Goal: Navigation & Orientation: Find specific page/section

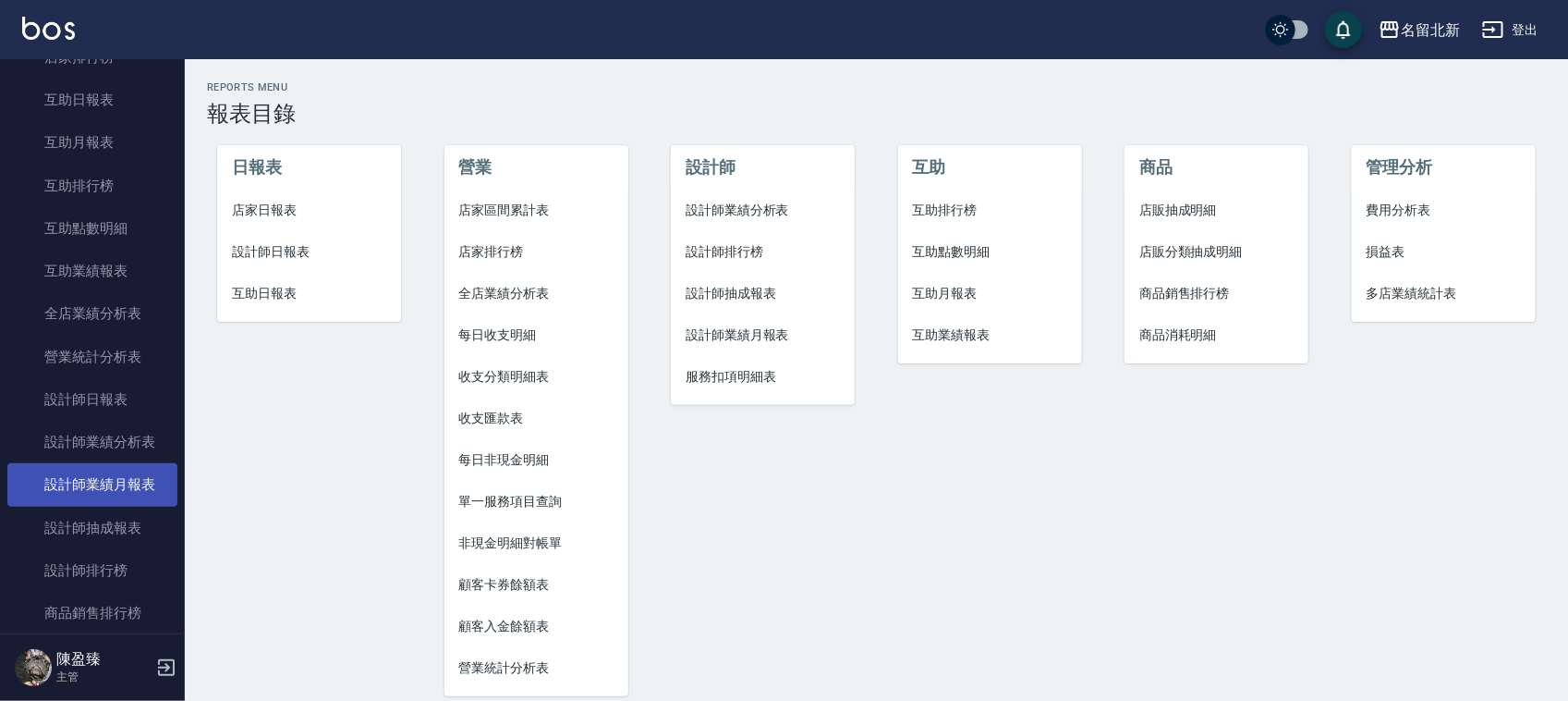
scroll to position [809, 0]
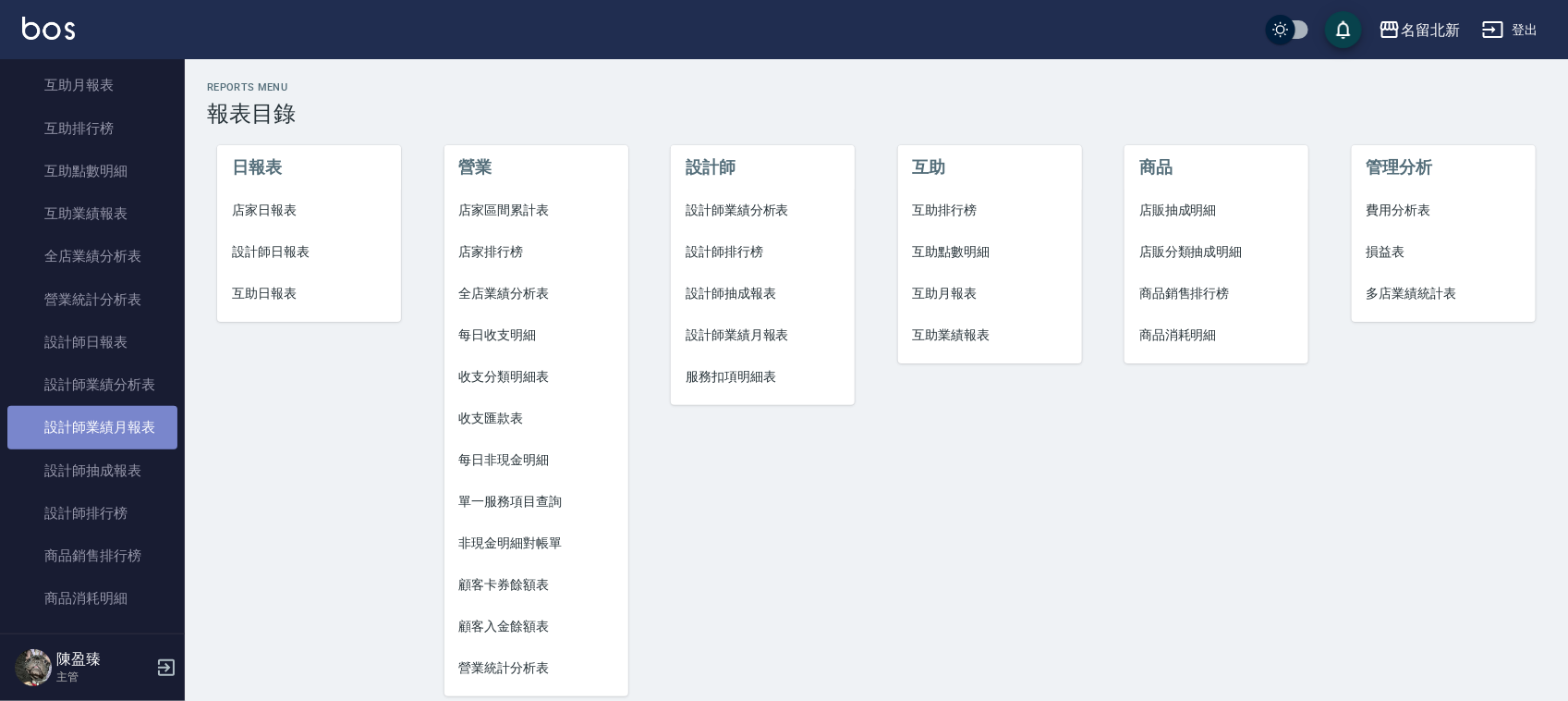
click at [136, 424] on link "設計師業績月報表" at bounding box center [92, 427] width 170 height 43
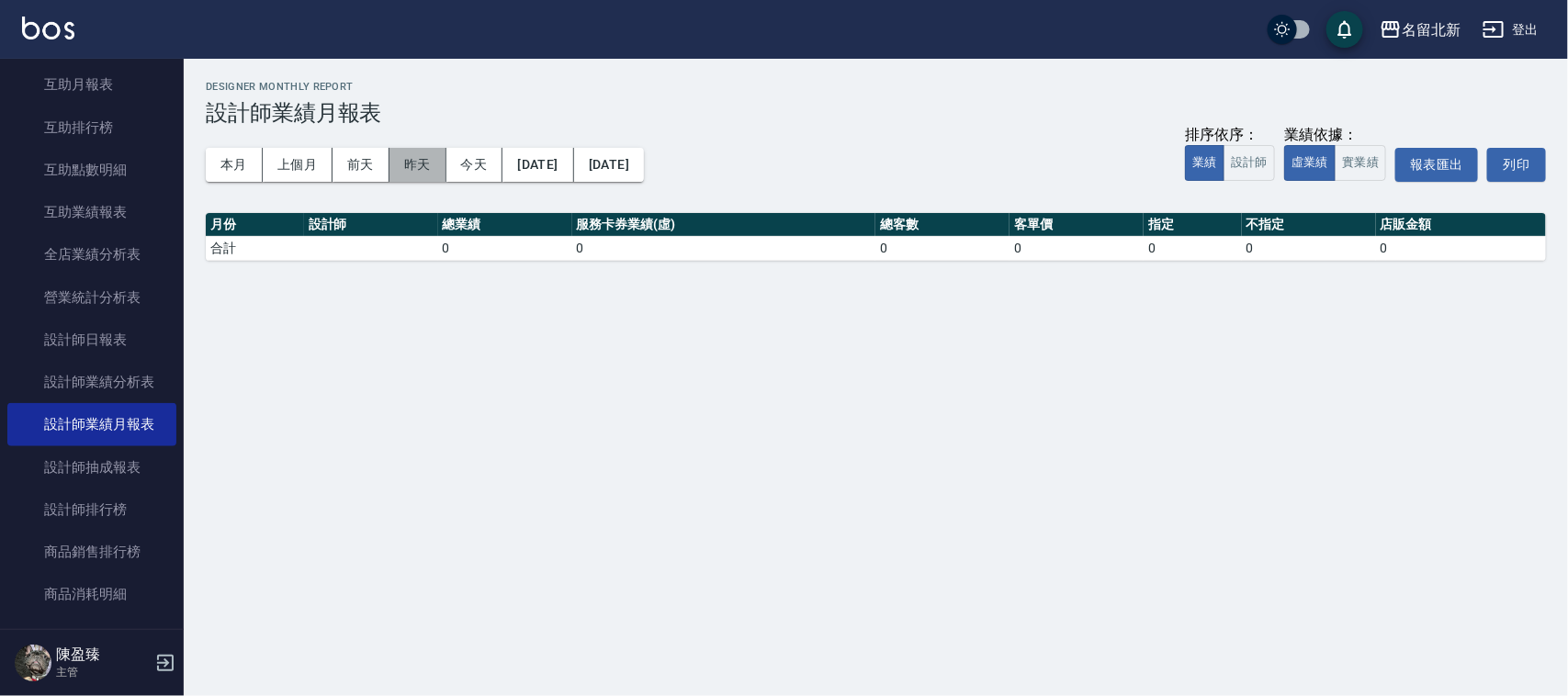
click at [427, 154] on button "昨天" at bounding box center [418, 164] width 57 height 34
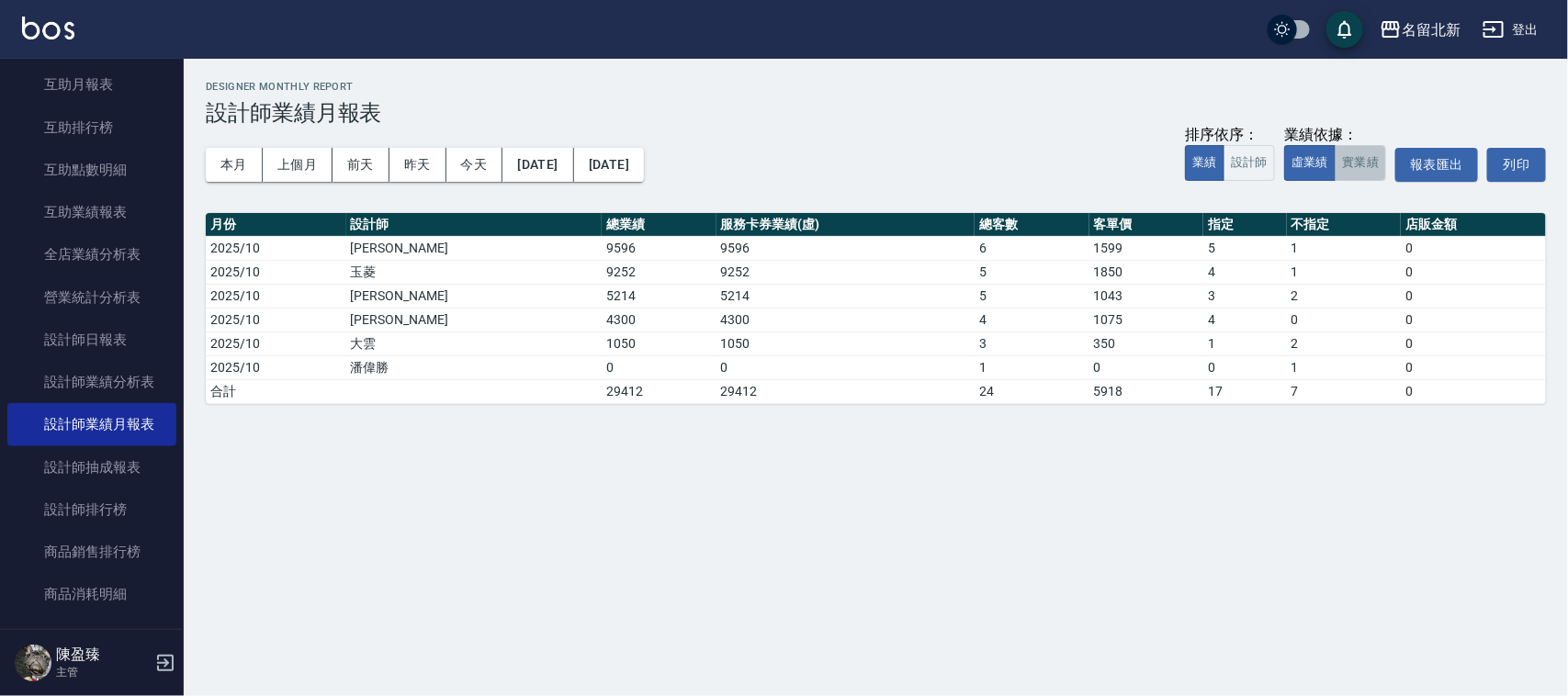
click at [1359, 159] on button "實業績" at bounding box center [1360, 162] width 51 height 36
click at [227, 167] on button "本月" at bounding box center [234, 164] width 57 height 34
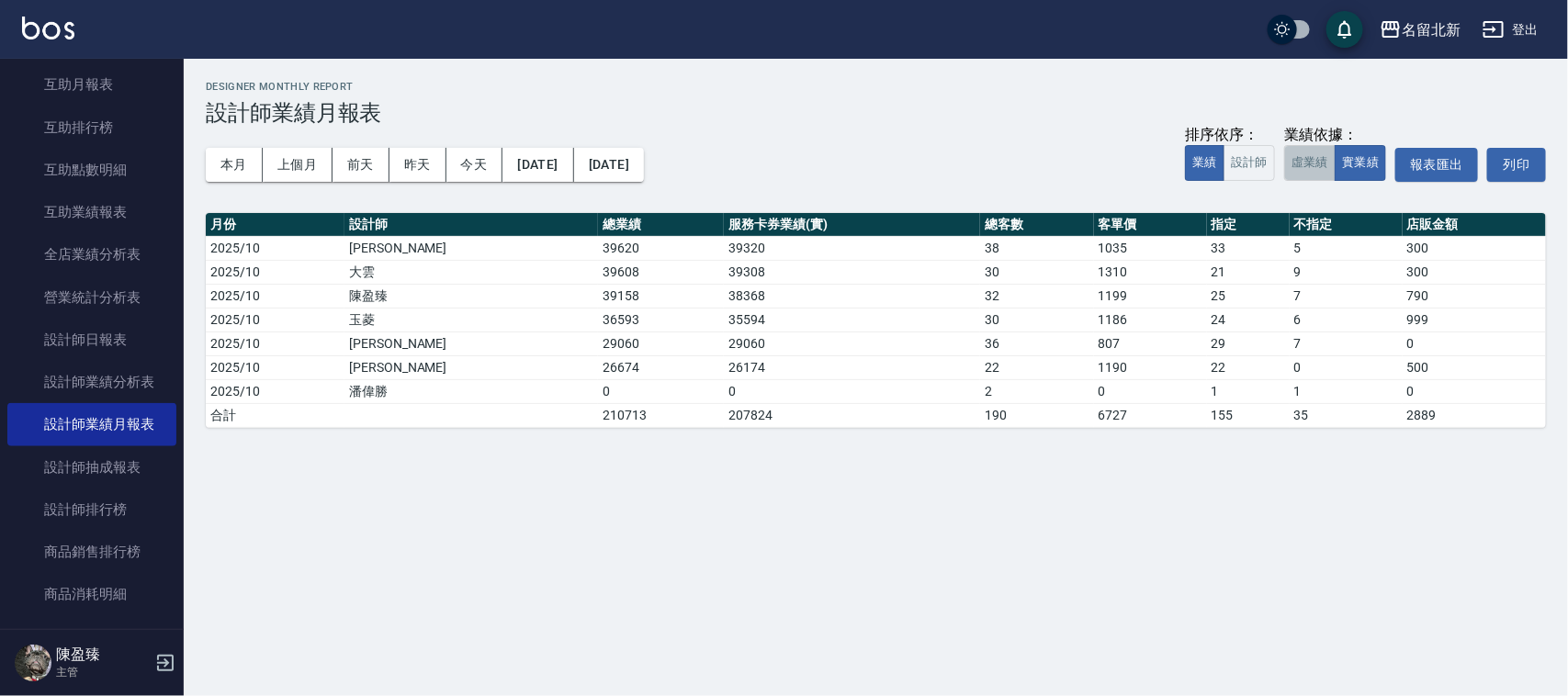
click at [1306, 153] on button "虛業績" at bounding box center [1309, 162] width 51 height 36
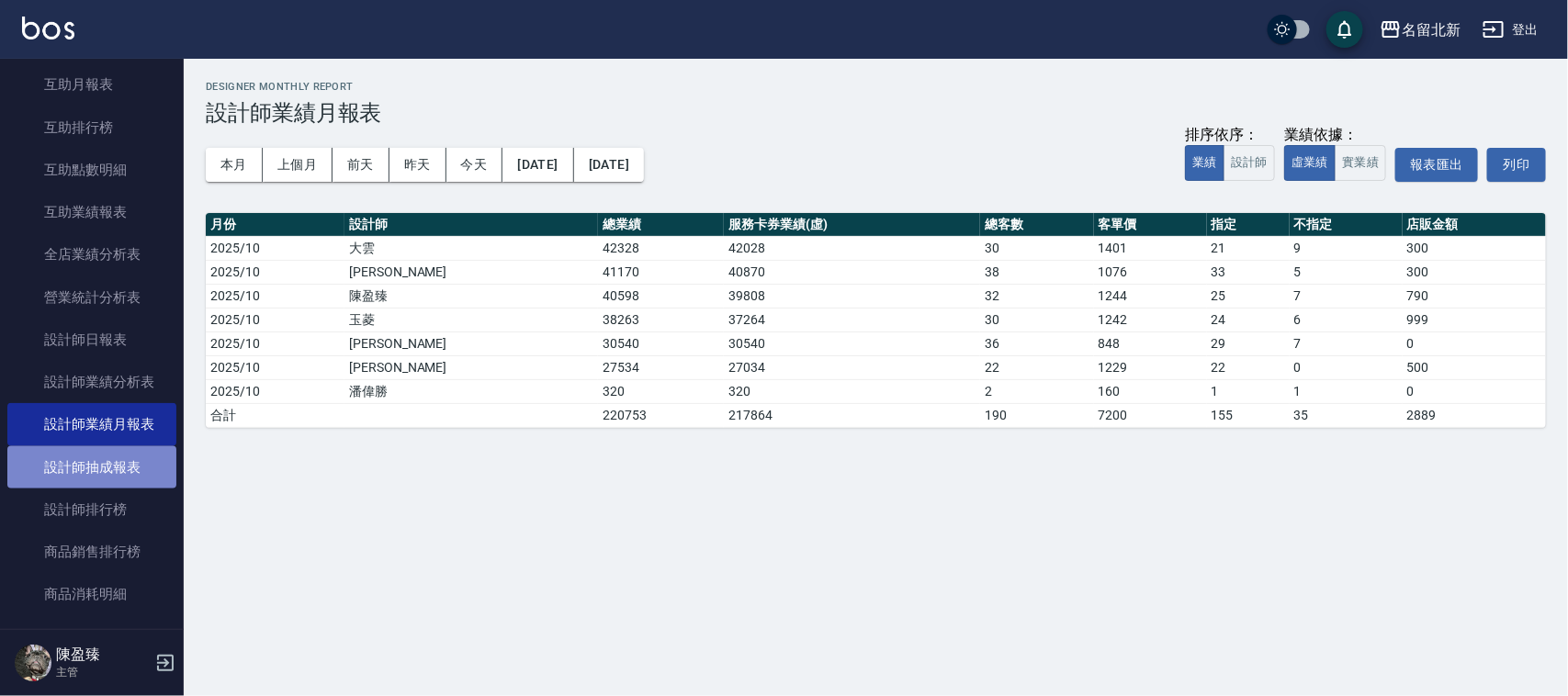
click at [154, 466] on link "設計師抽成報表" at bounding box center [92, 467] width 169 height 43
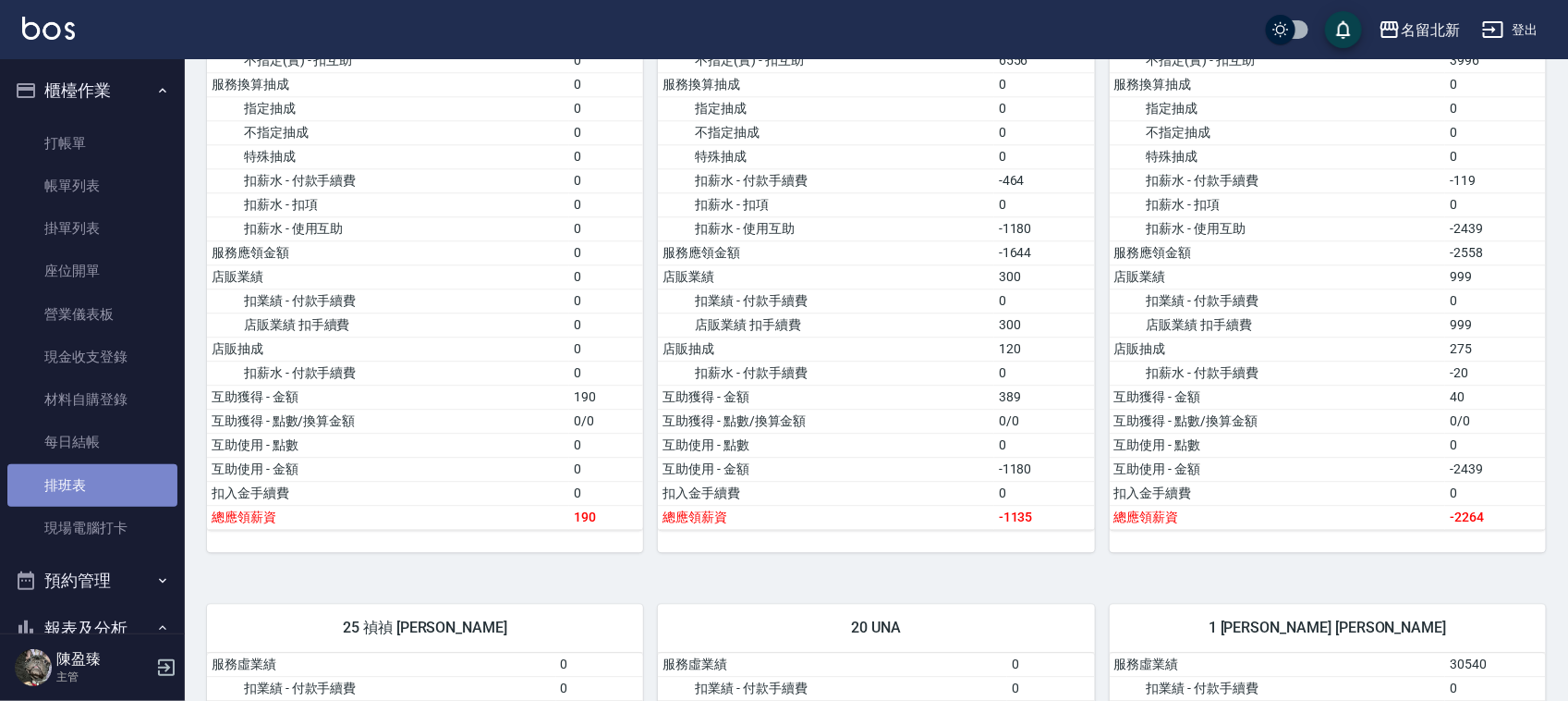
click at [92, 491] on link "排班表" at bounding box center [92, 486] width 170 height 43
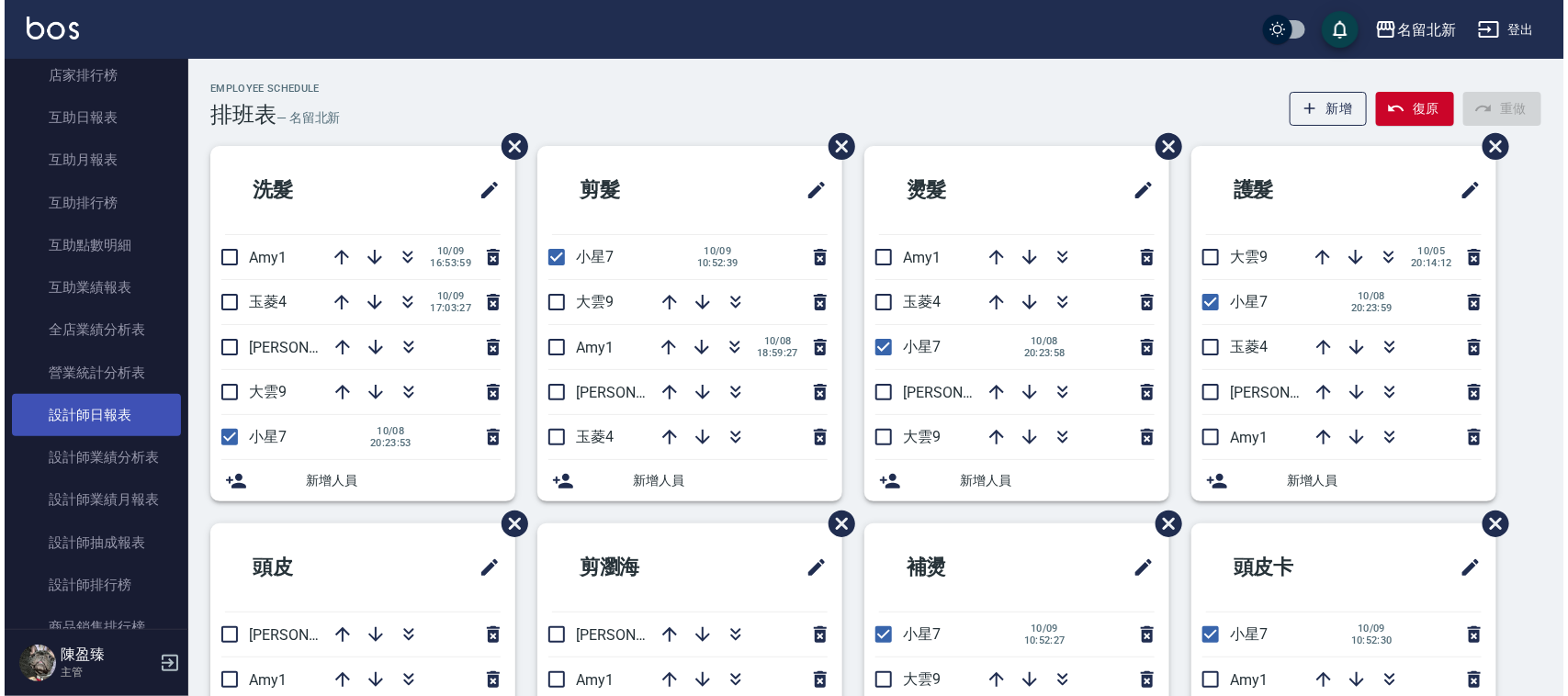
scroll to position [803, 0]
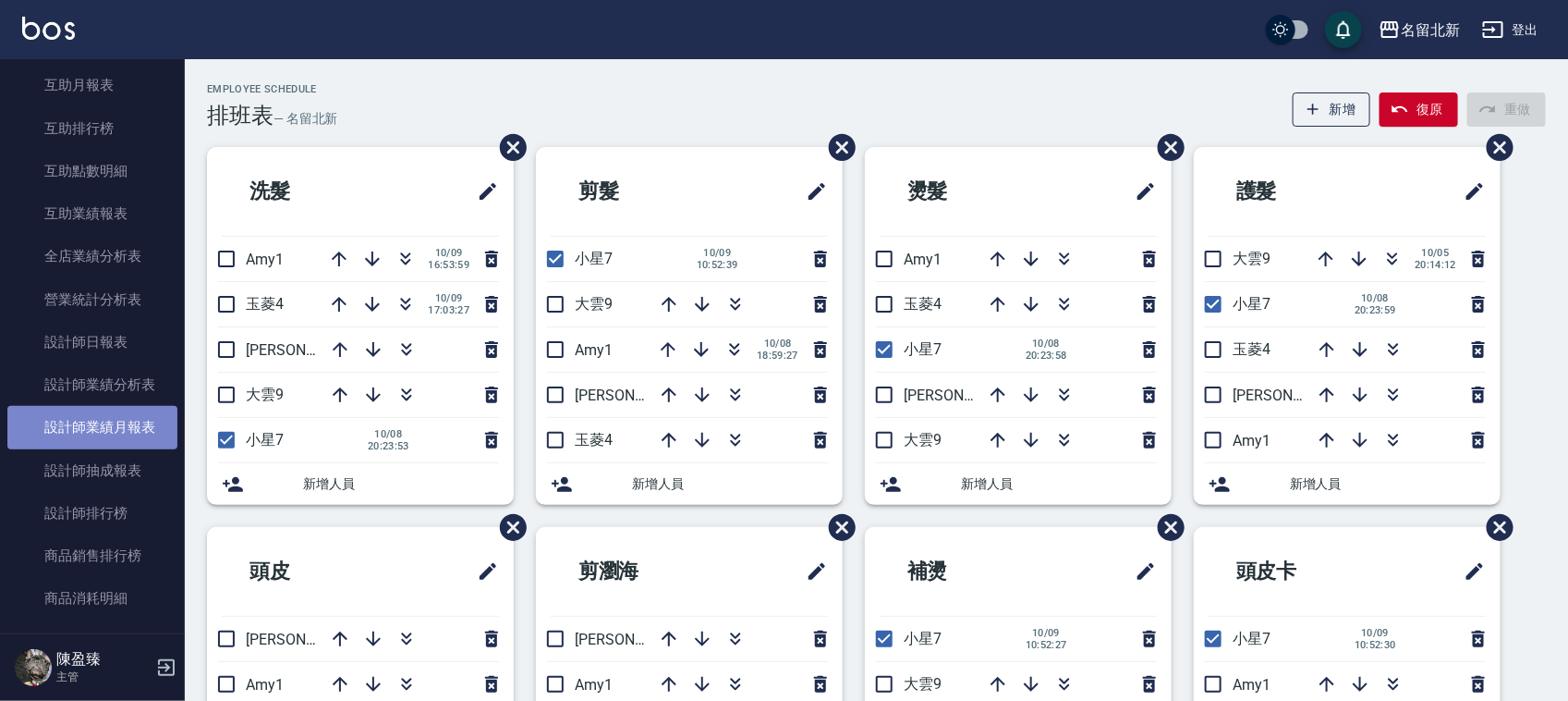
click at [125, 427] on link "設計師業績月報表" at bounding box center [92, 427] width 170 height 43
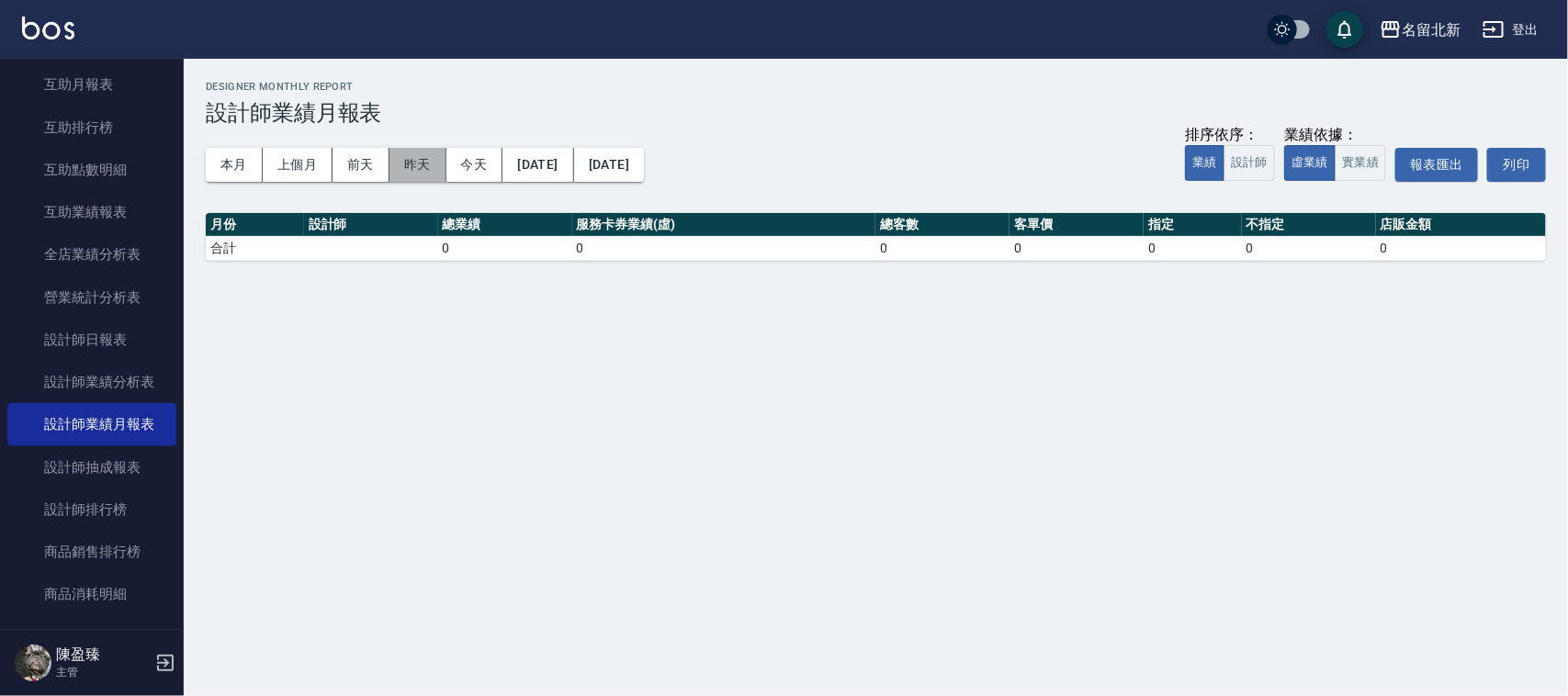
click at [413, 158] on button "昨天" at bounding box center [418, 164] width 57 height 34
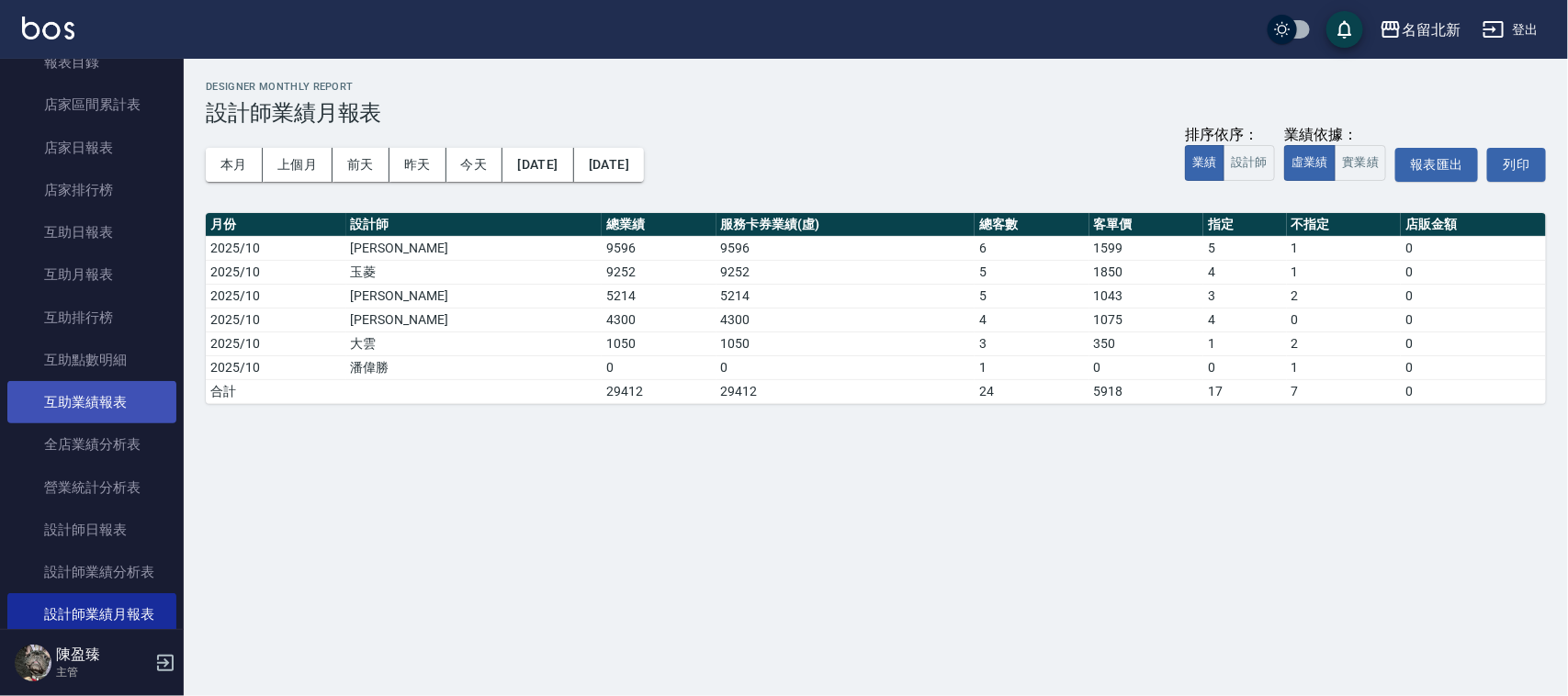
scroll to position [573, 0]
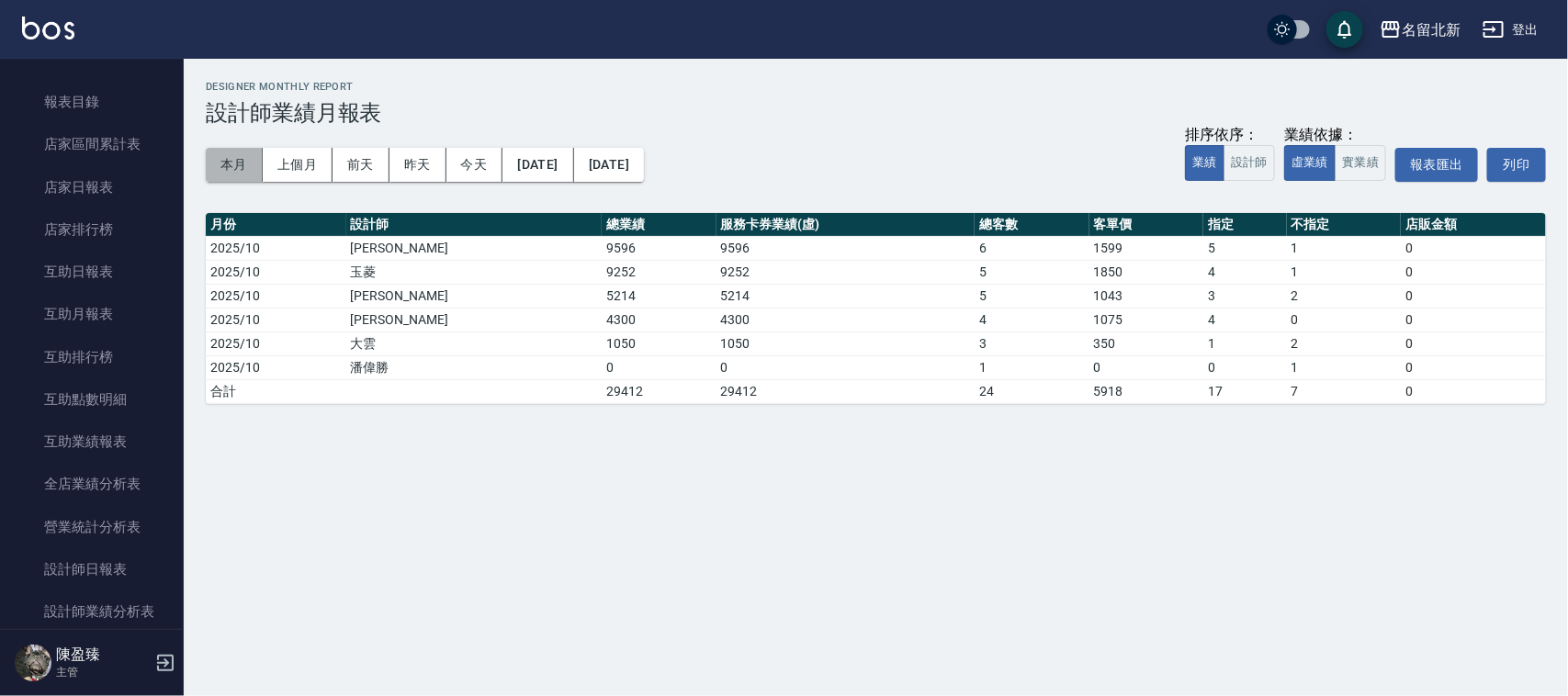
click at [244, 160] on button "本月" at bounding box center [234, 164] width 57 height 34
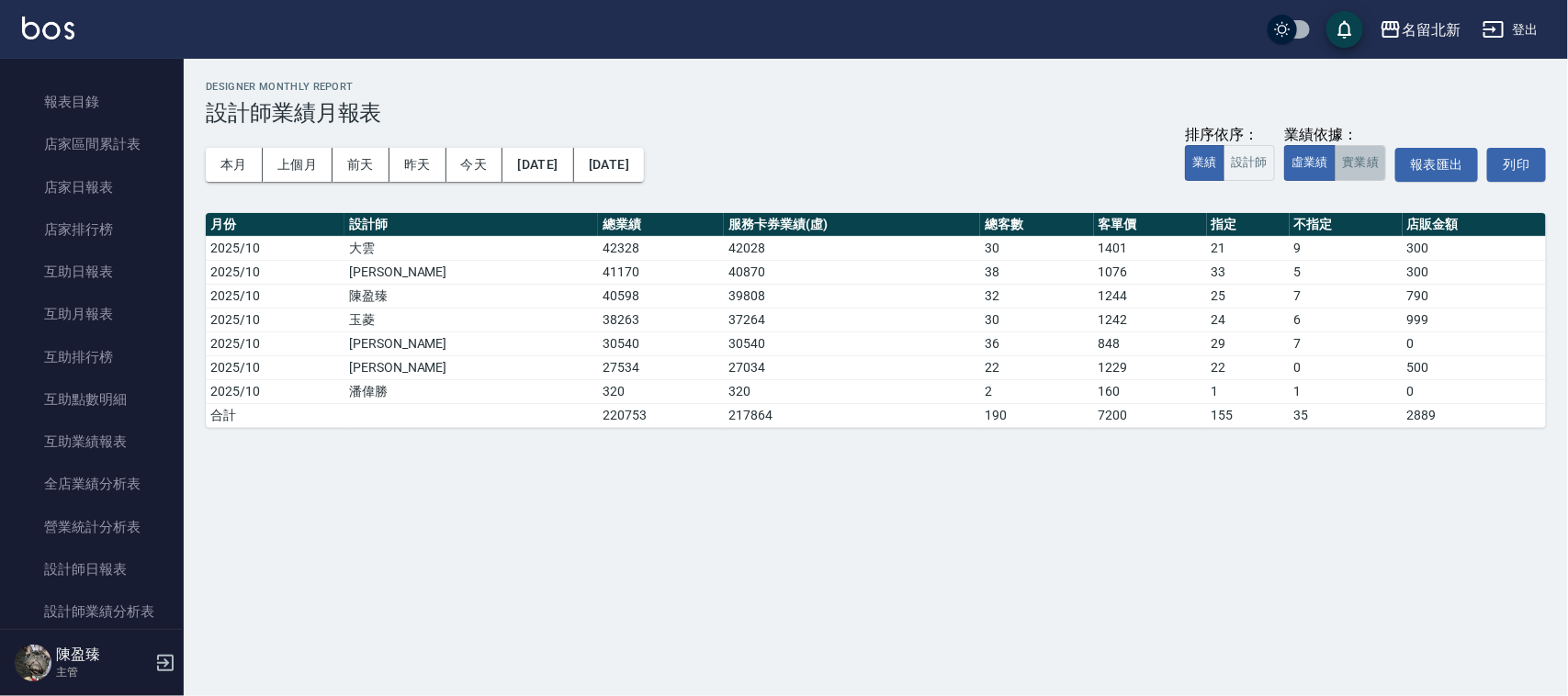
click at [1357, 171] on button "實業績" at bounding box center [1360, 162] width 51 height 36
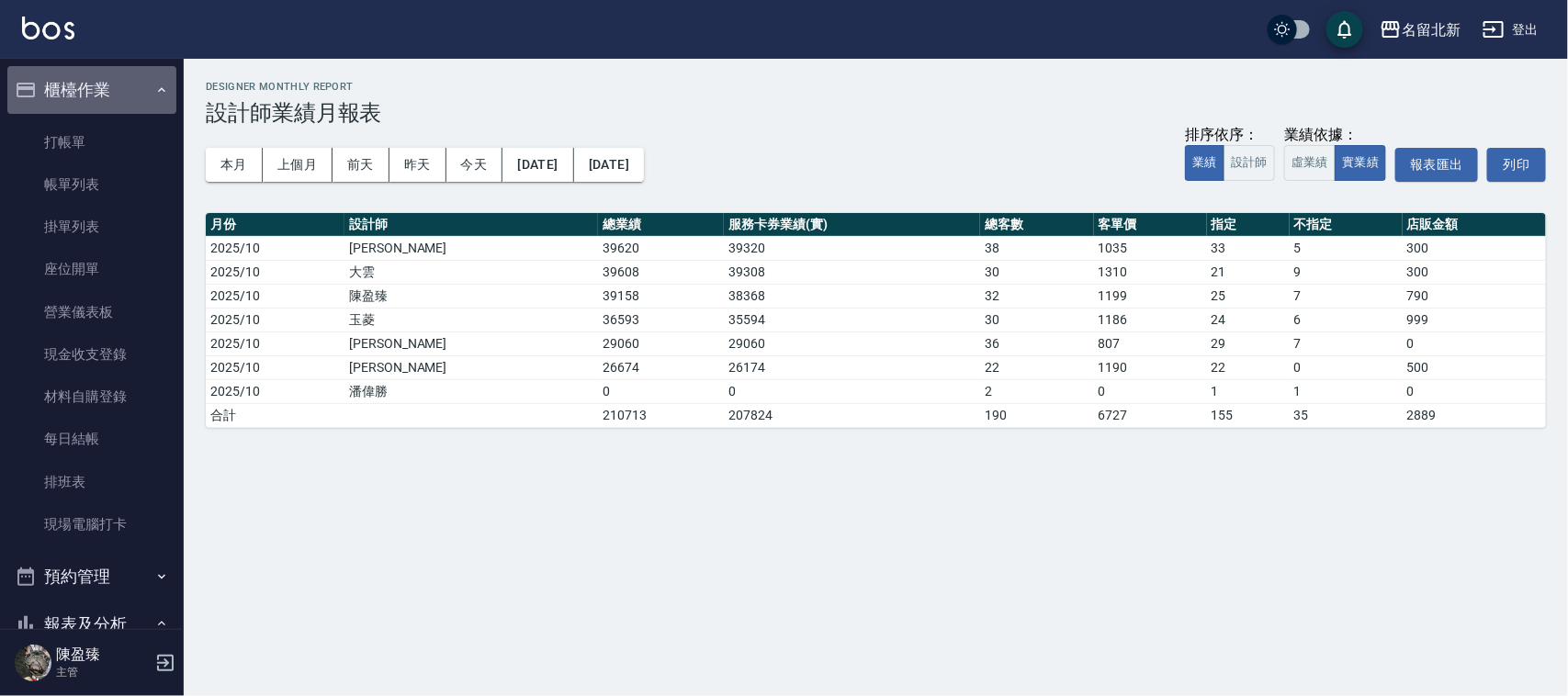
click at [124, 95] on button "櫃檯作業" at bounding box center [92, 89] width 169 height 47
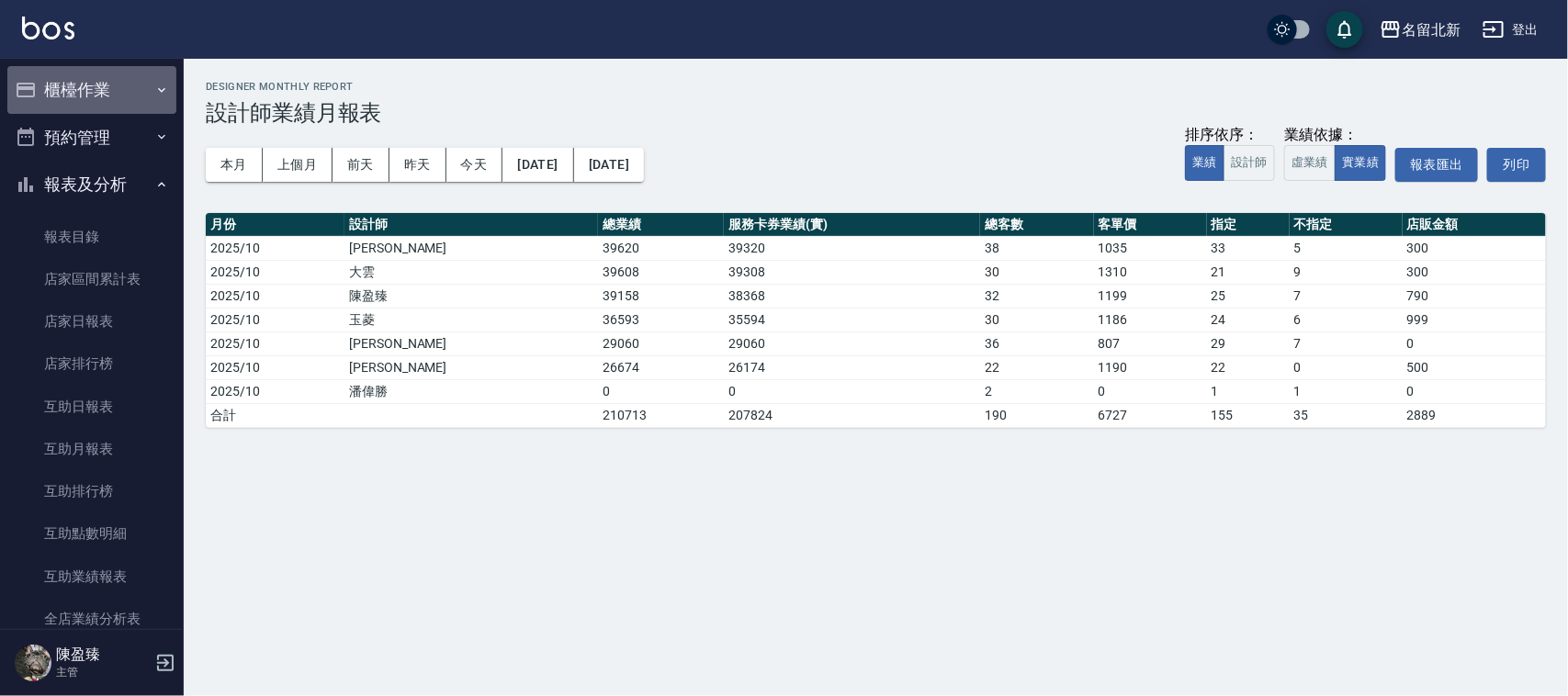
click at [125, 95] on button "櫃檯作業" at bounding box center [92, 89] width 169 height 47
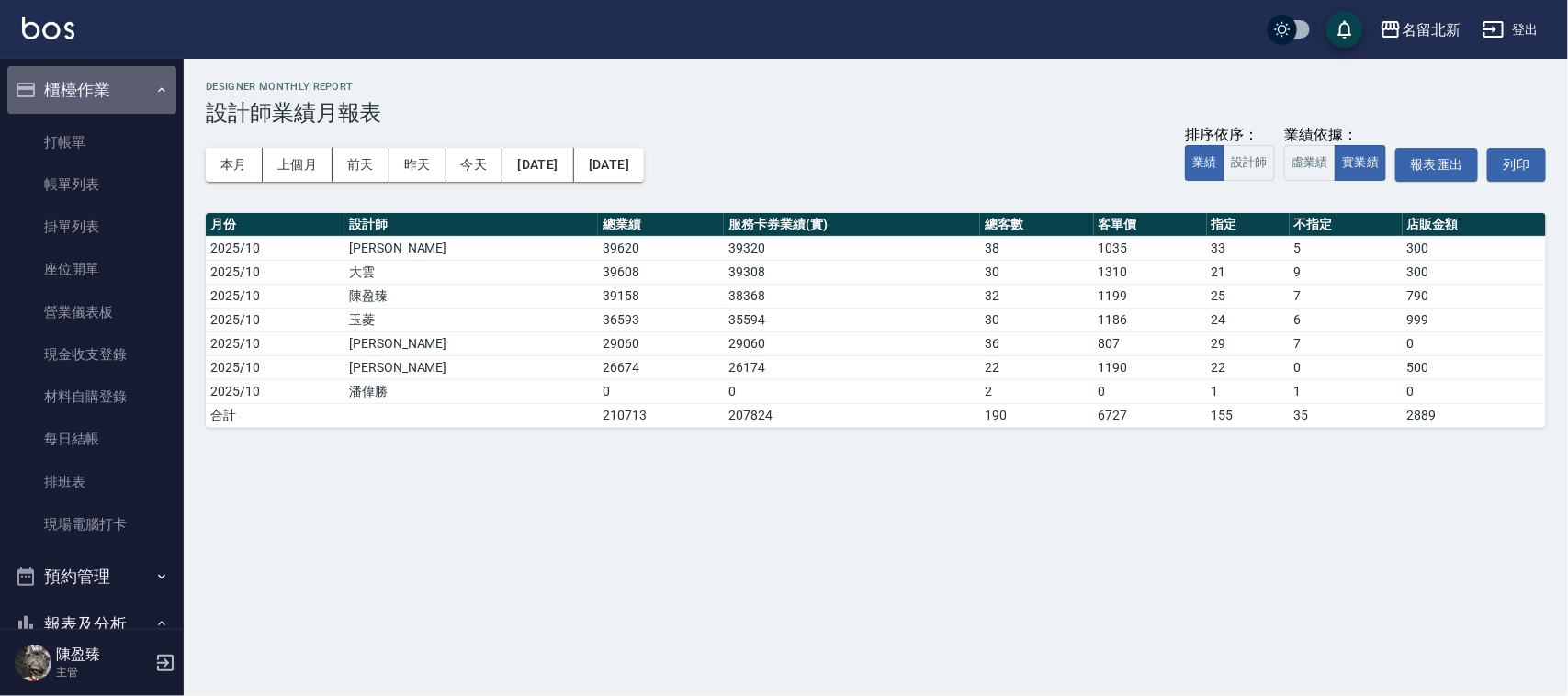
click at [100, 102] on button "櫃檯作業" at bounding box center [92, 89] width 169 height 47
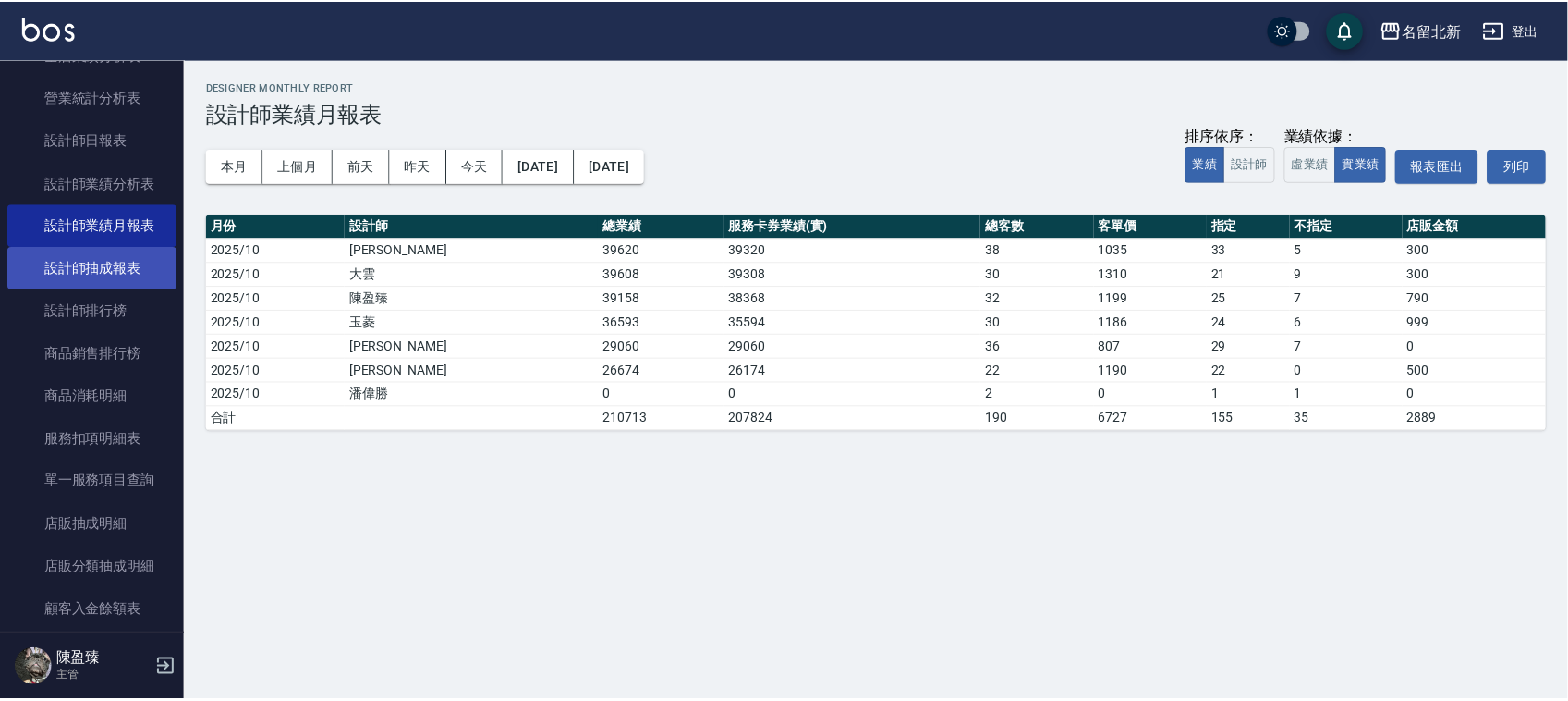
scroll to position [577, 0]
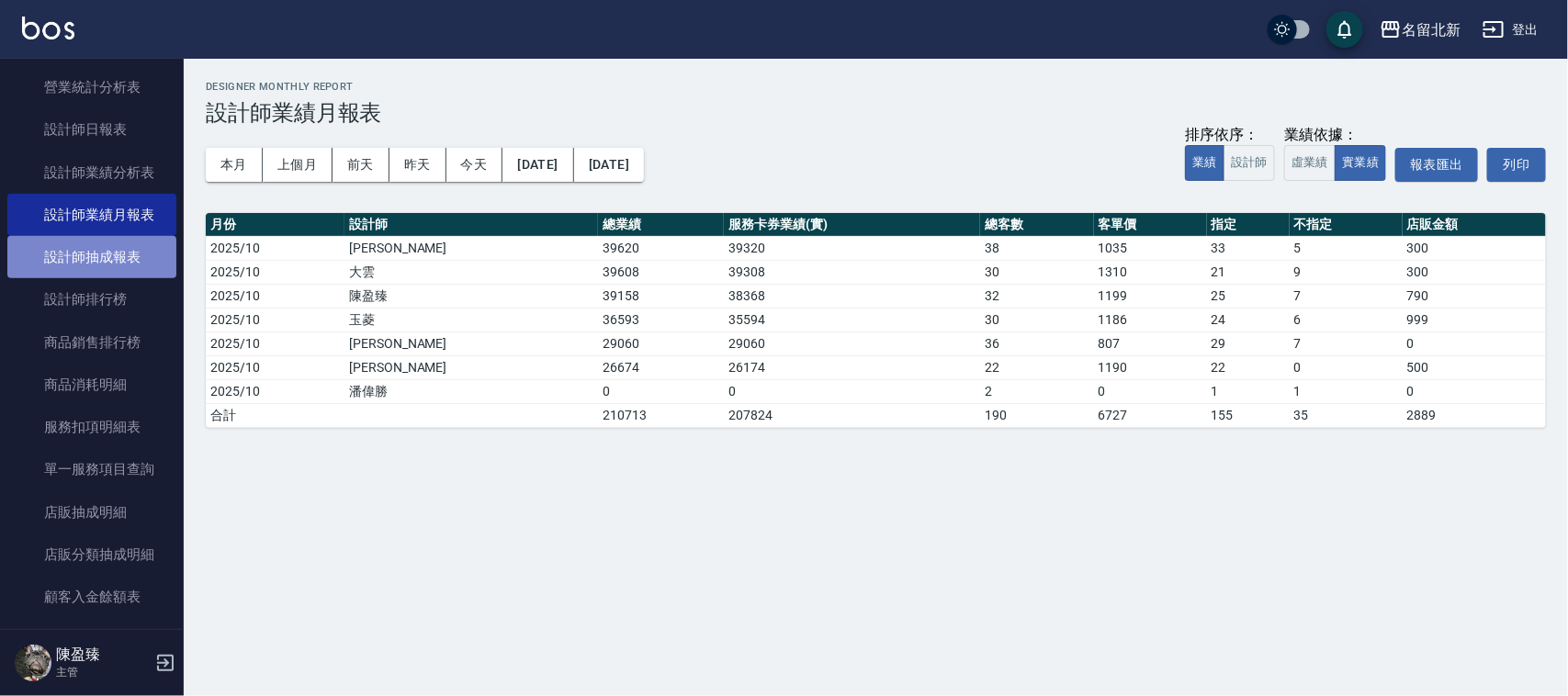
click at [116, 255] on link "設計師抽成報表" at bounding box center [92, 257] width 169 height 43
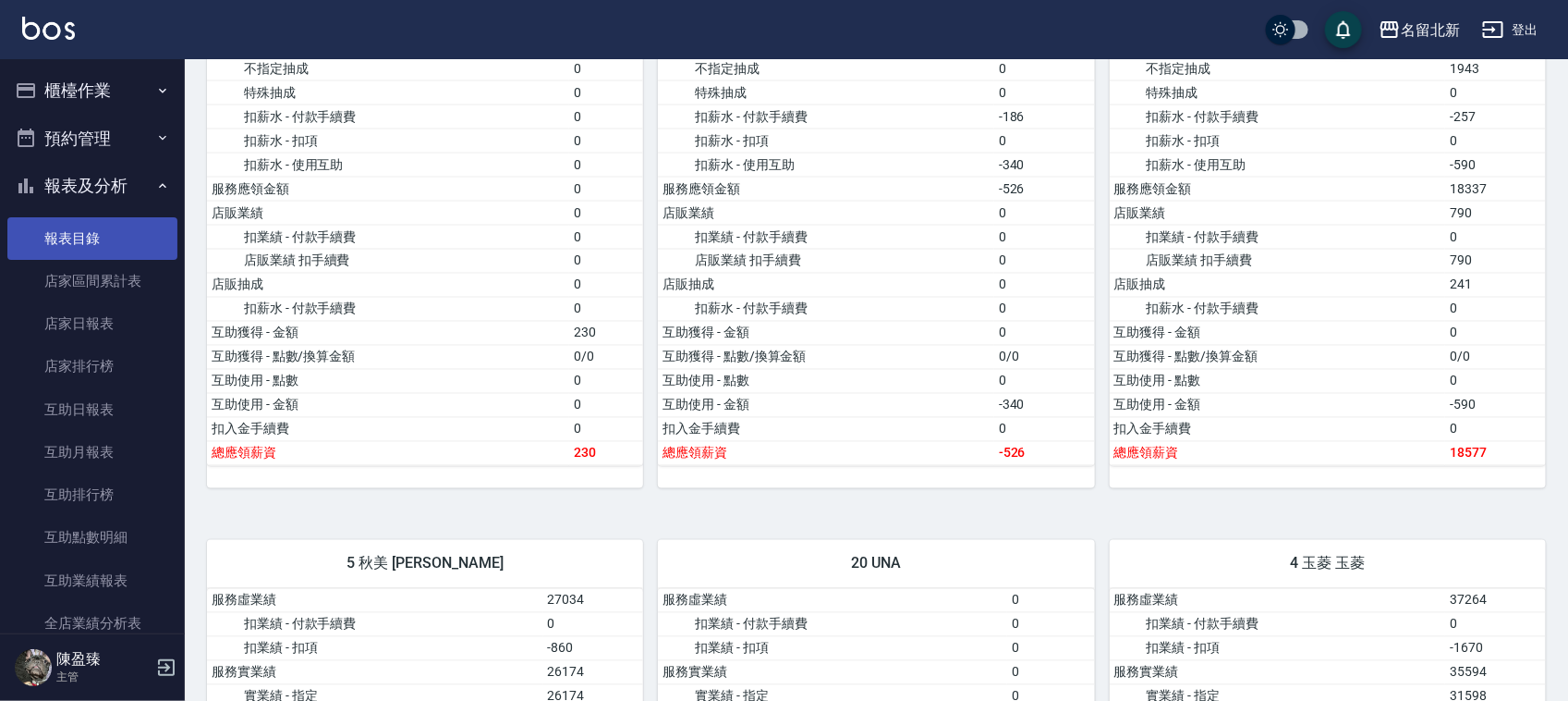
scroll to position [1156, 0]
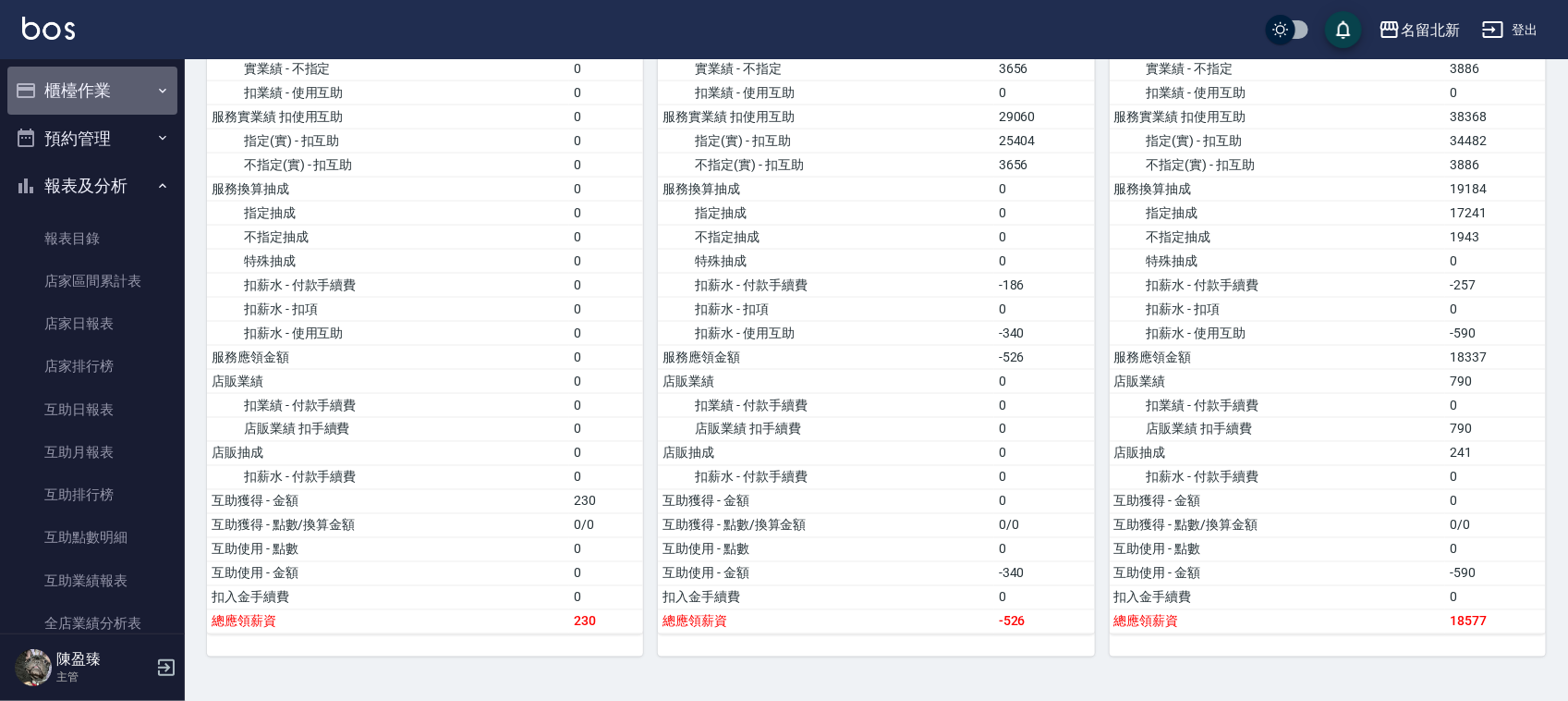
click at [119, 84] on button "櫃檯作業" at bounding box center [92, 90] width 170 height 48
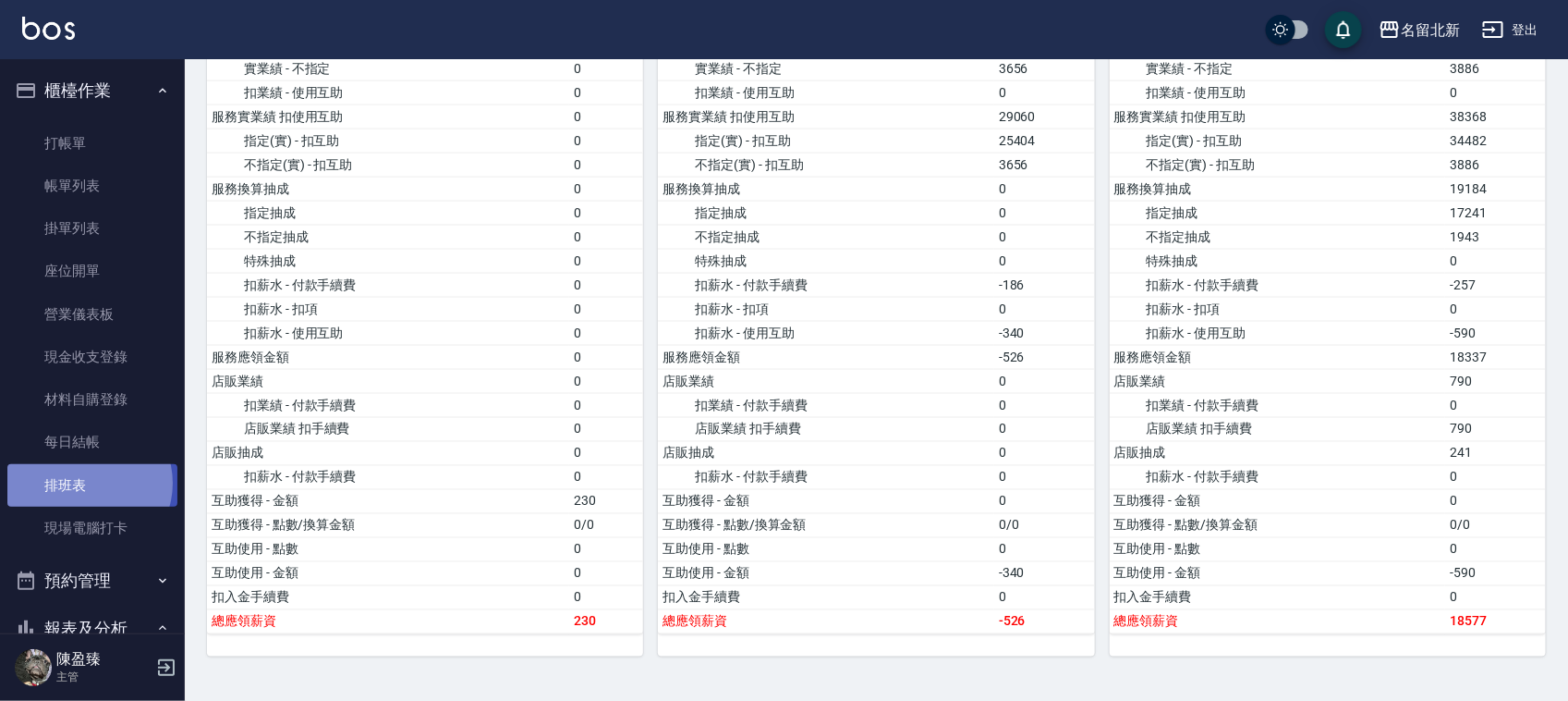
click at [85, 483] on link "排班表" at bounding box center [92, 486] width 170 height 43
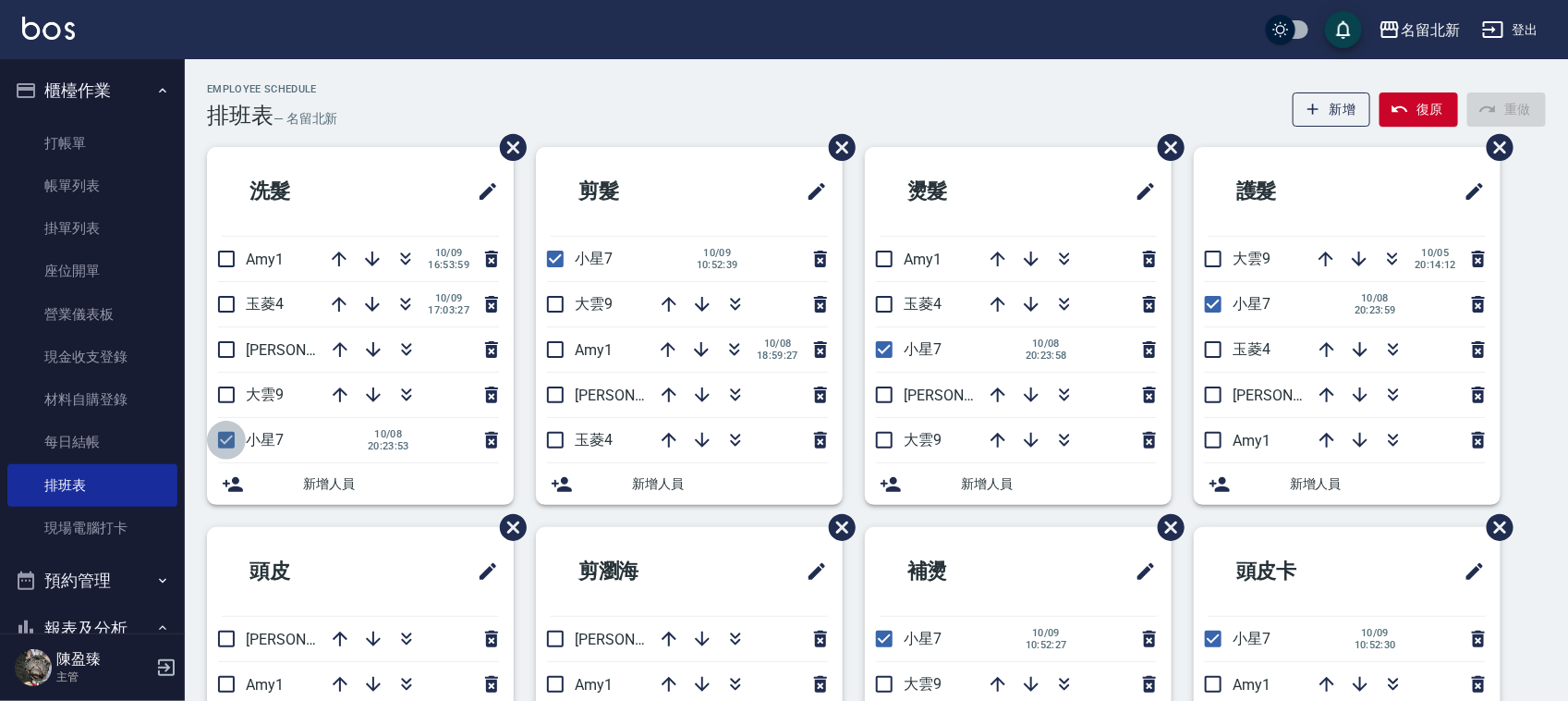
click at [224, 441] on input "checkbox" at bounding box center [227, 440] width 39 height 39
checkbox input "false"
click at [562, 259] on input "checkbox" at bounding box center [556, 259] width 39 height 39
checkbox input "false"
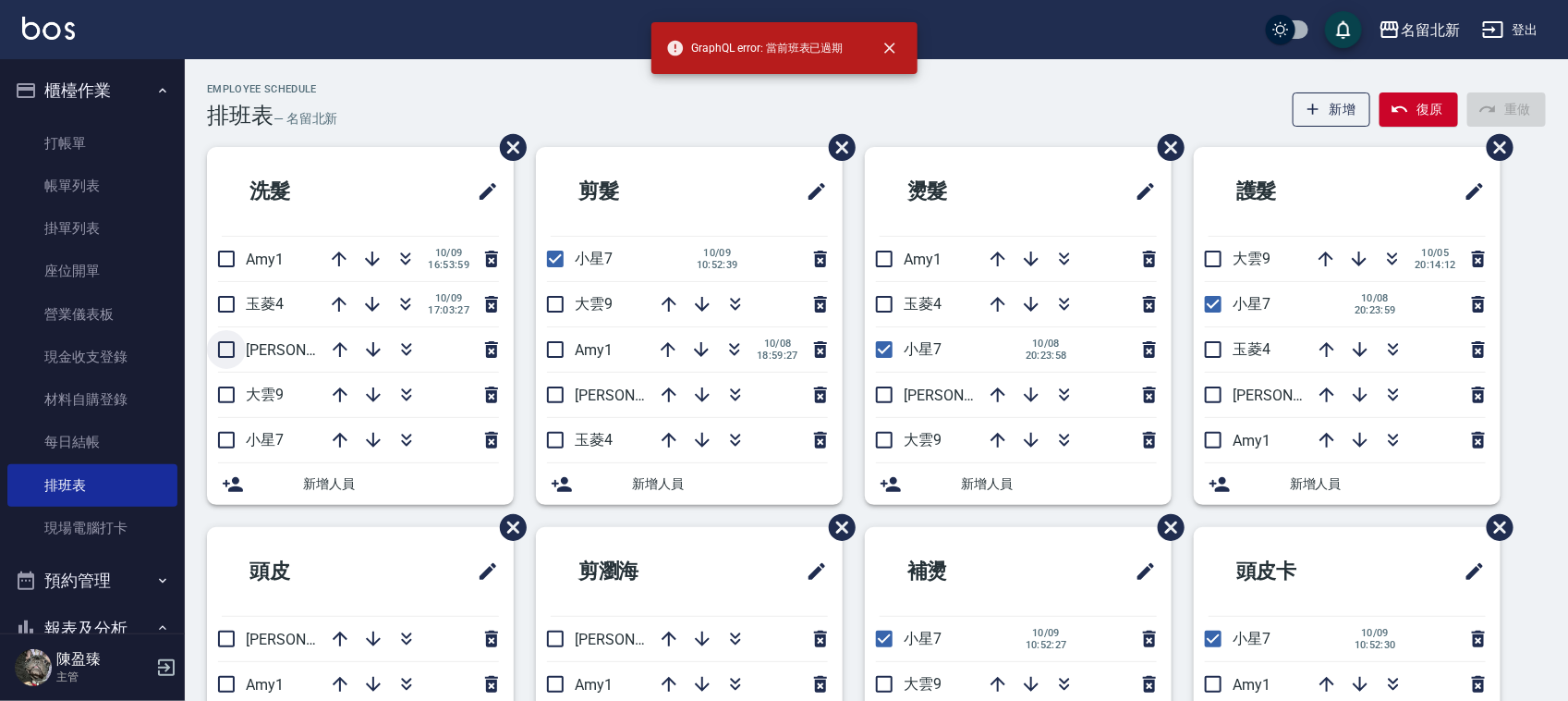
click at [225, 347] on input "checkbox" at bounding box center [227, 350] width 39 height 39
checkbox input "true"
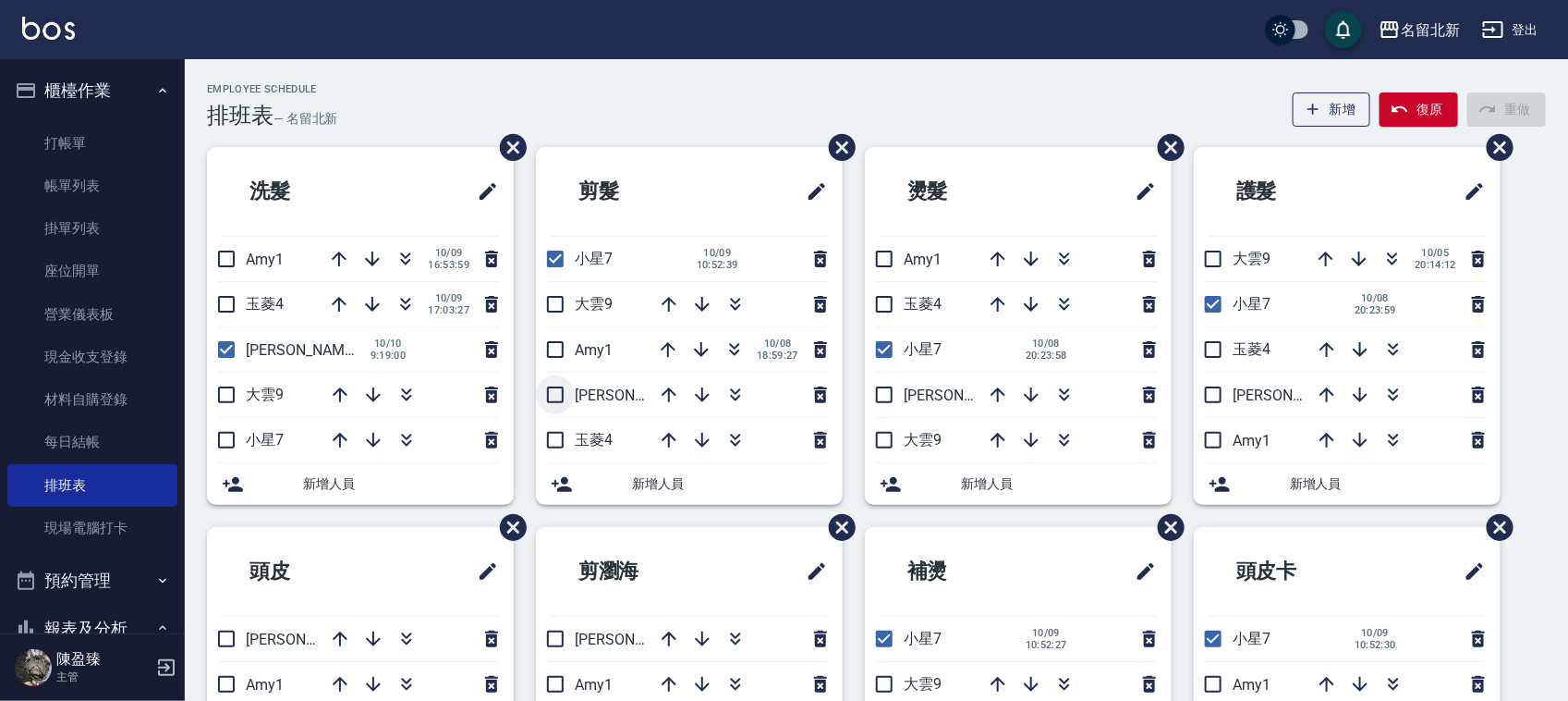
click at [556, 390] on input "checkbox" at bounding box center [556, 394] width 39 height 39
checkbox input "true"
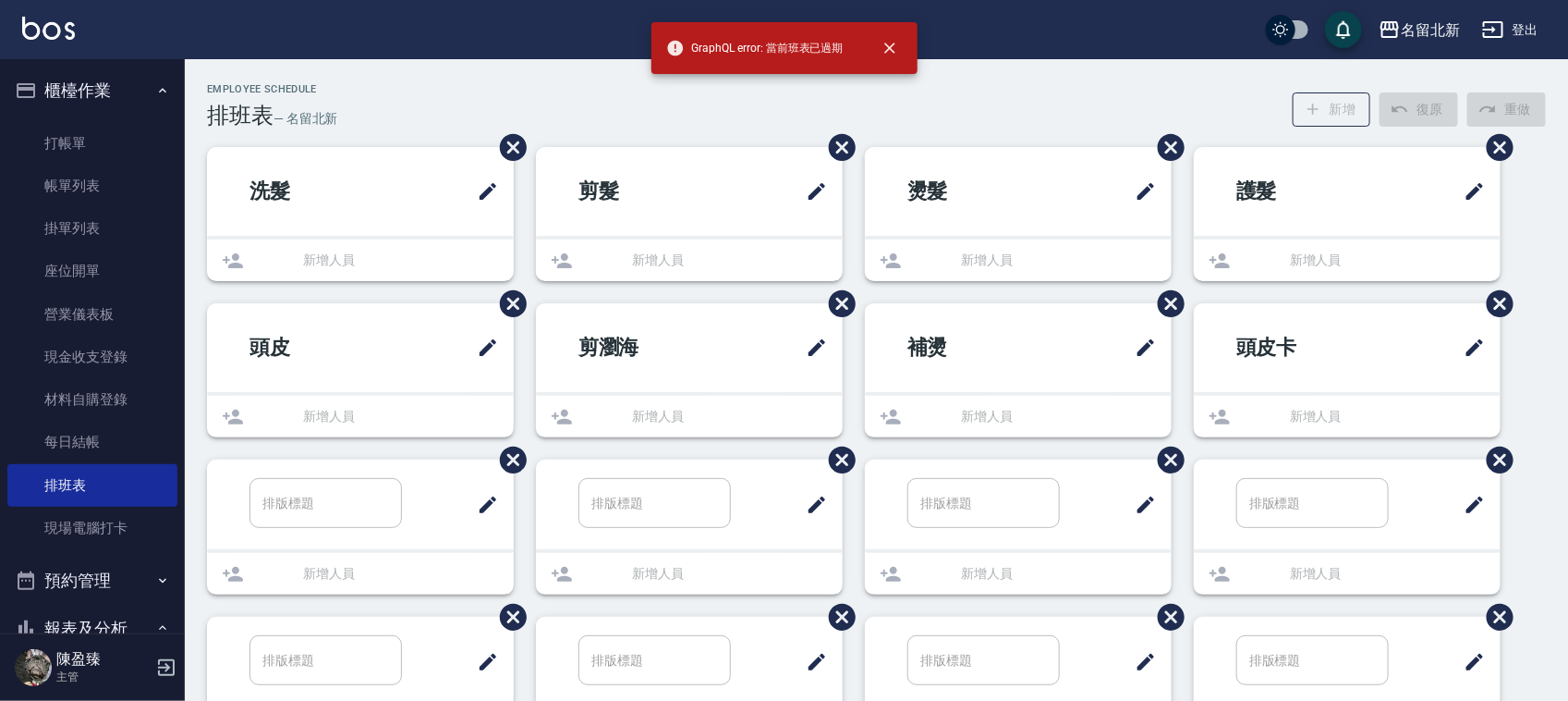
click at [553, 262] on ul "剪髮 新增人員" at bounding box center [689, 214] width 307 height 134
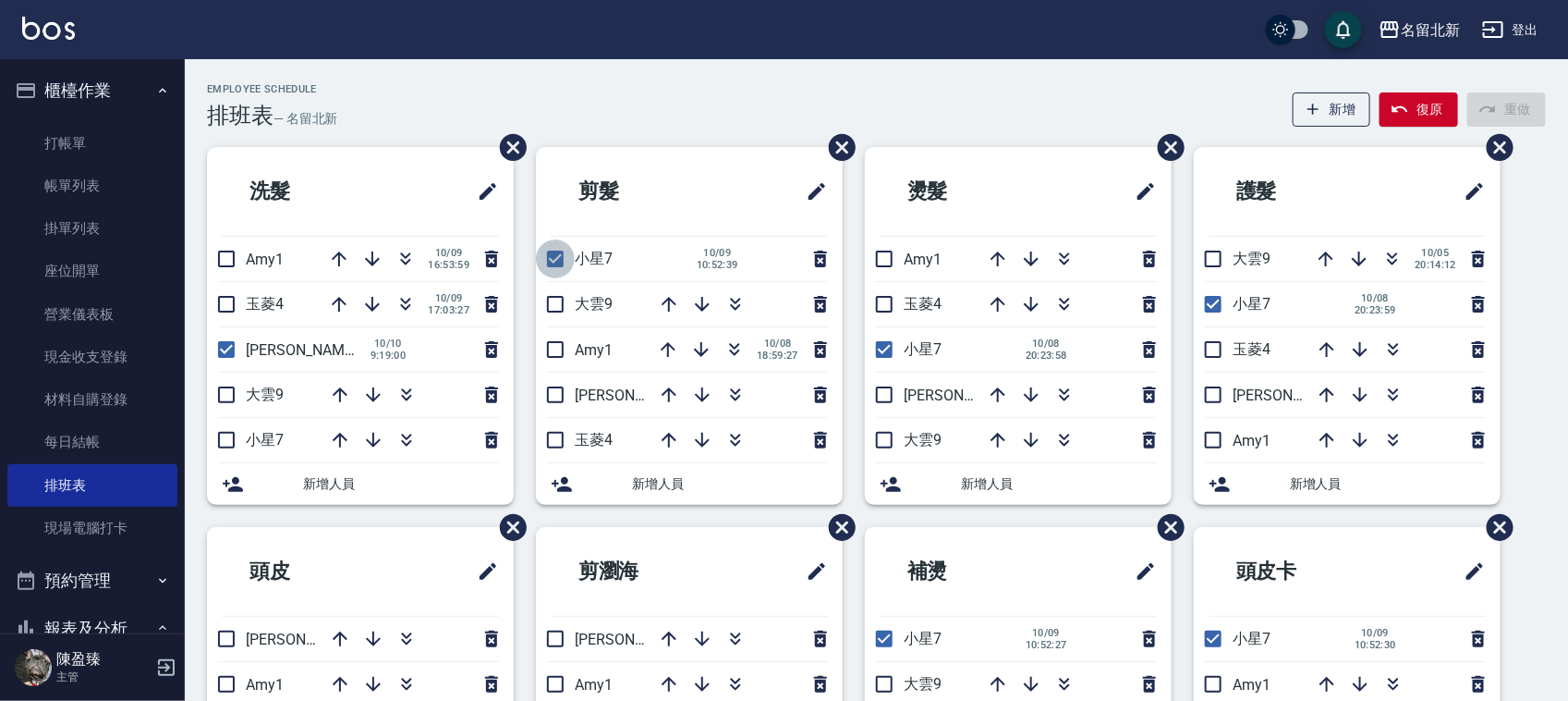
click at [559, 268] on input "checkbox" at bounding box center [556, 259] width 39 height 39
checkbox input "false"
click at [558, 388] on input "checkbox" at bounding box center [556, 394] width 39 height 39
checkbox input "true"
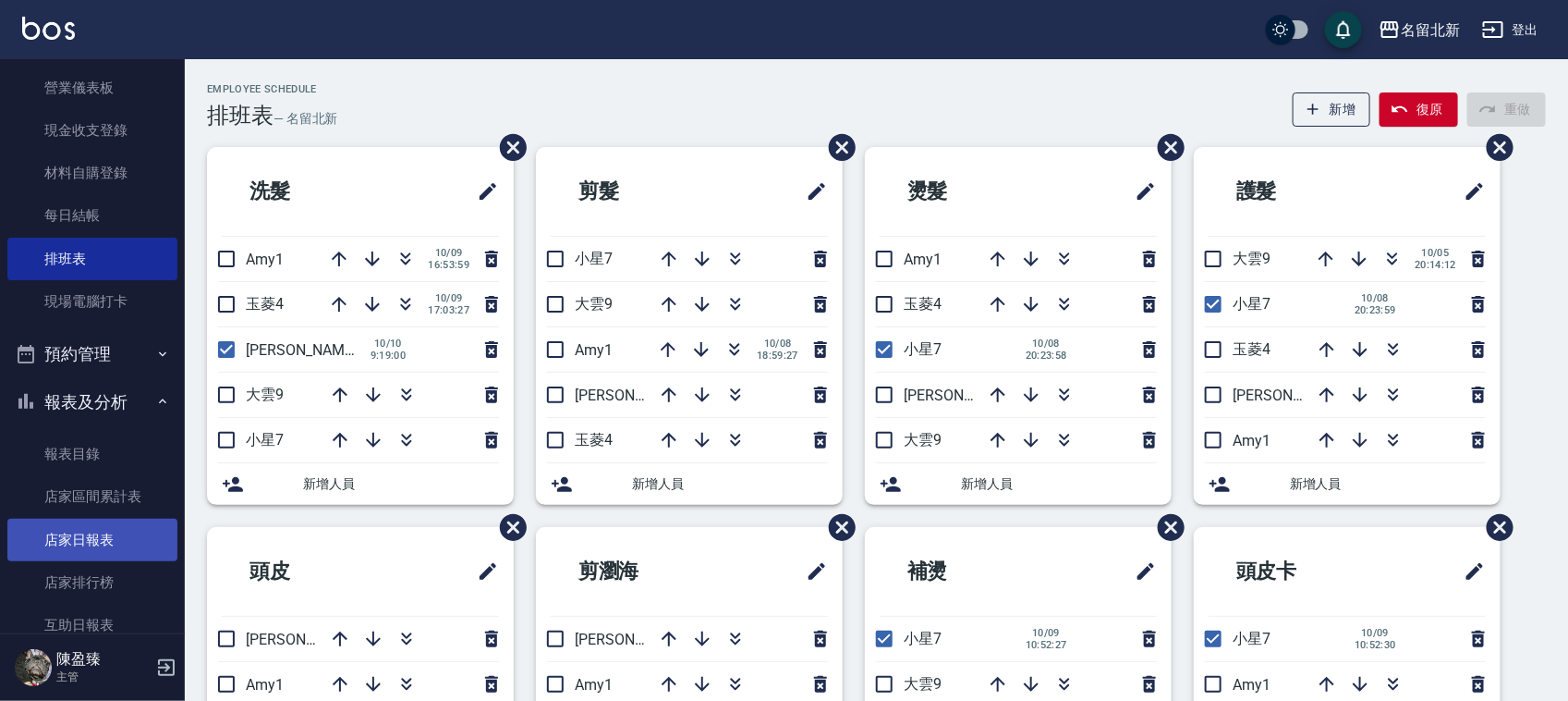
scroll to position [231, 0]
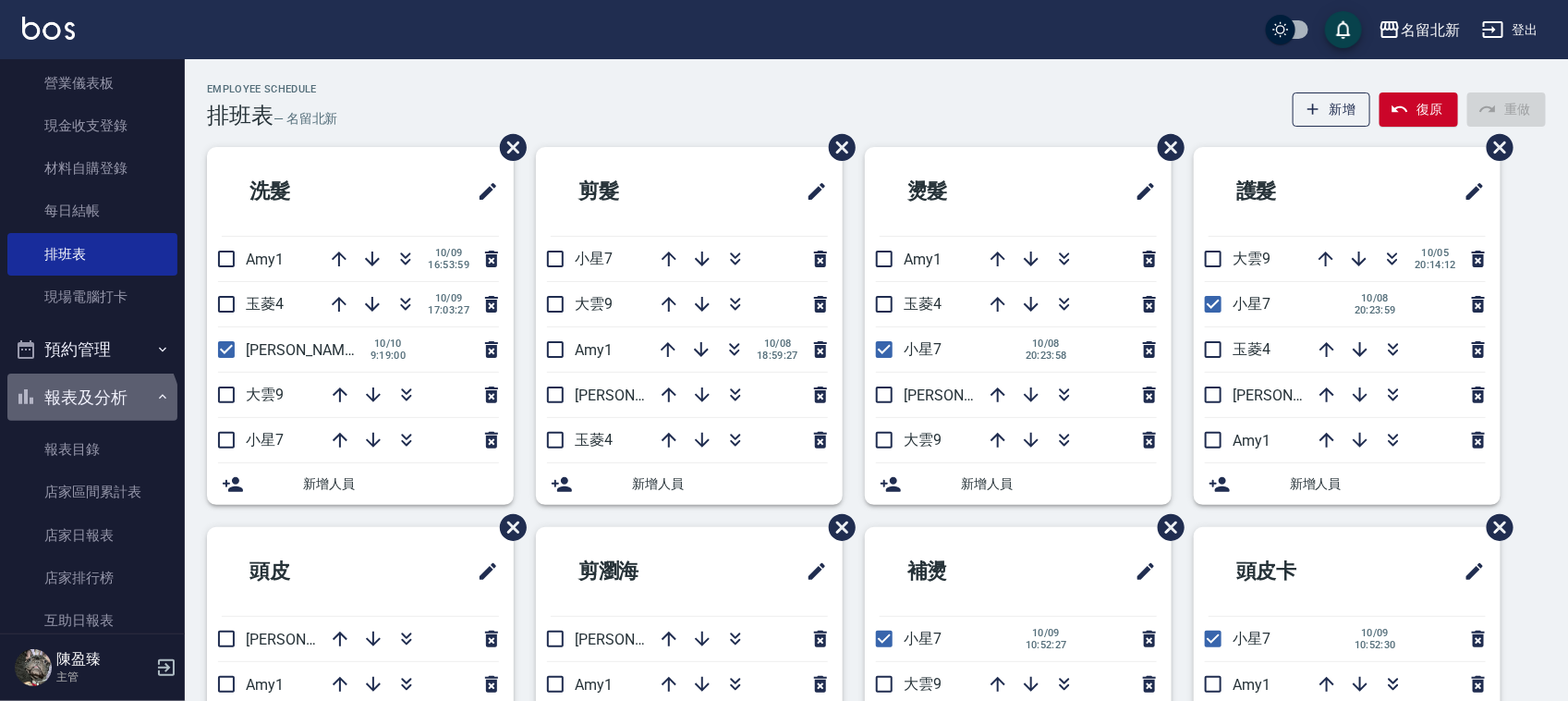
click at [90, 410] on button "報表及分析" at bounding box center [92, 397] width 170 height 48
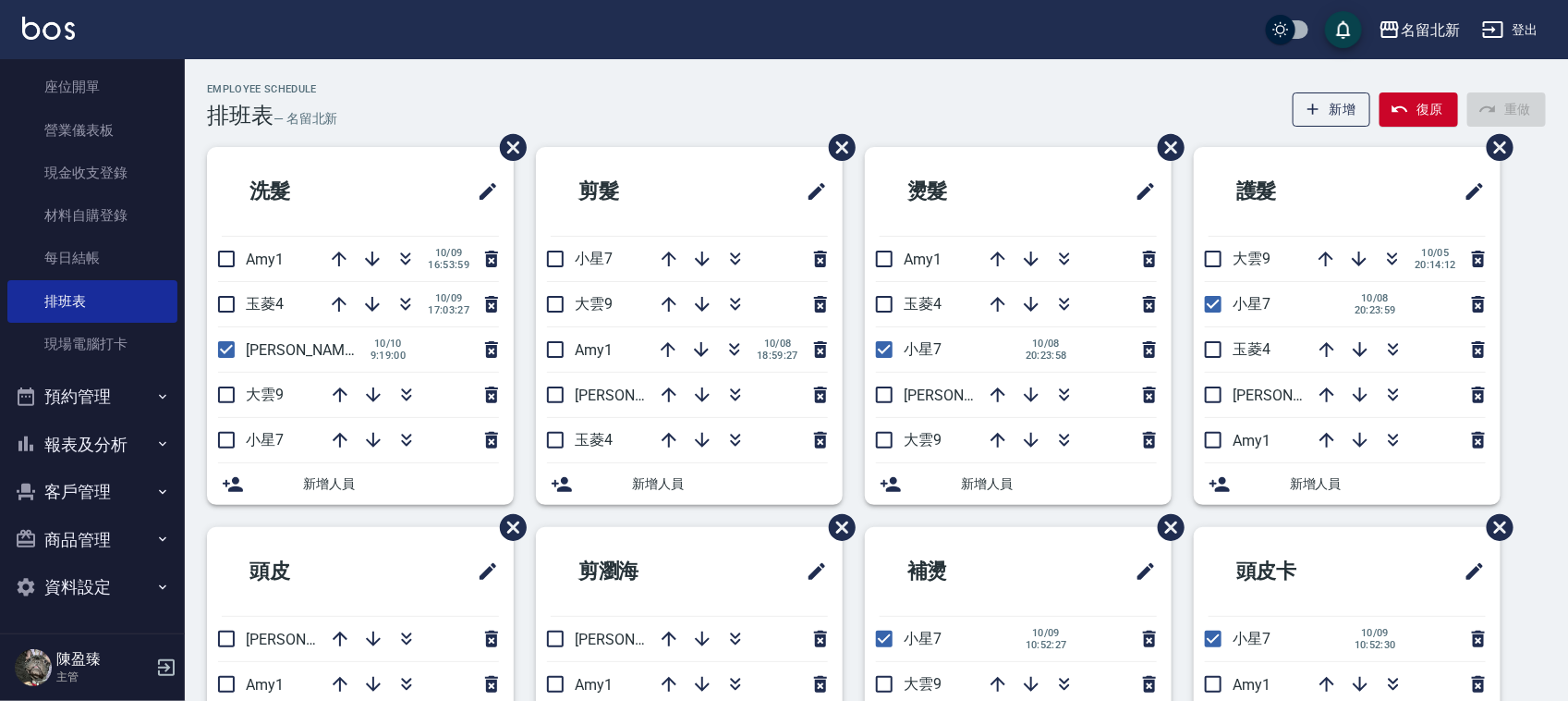
scroll to position [183, 0]
click at [92, 435] on button "報表及分析" at bounding box center [92, 445] width 170 height 48
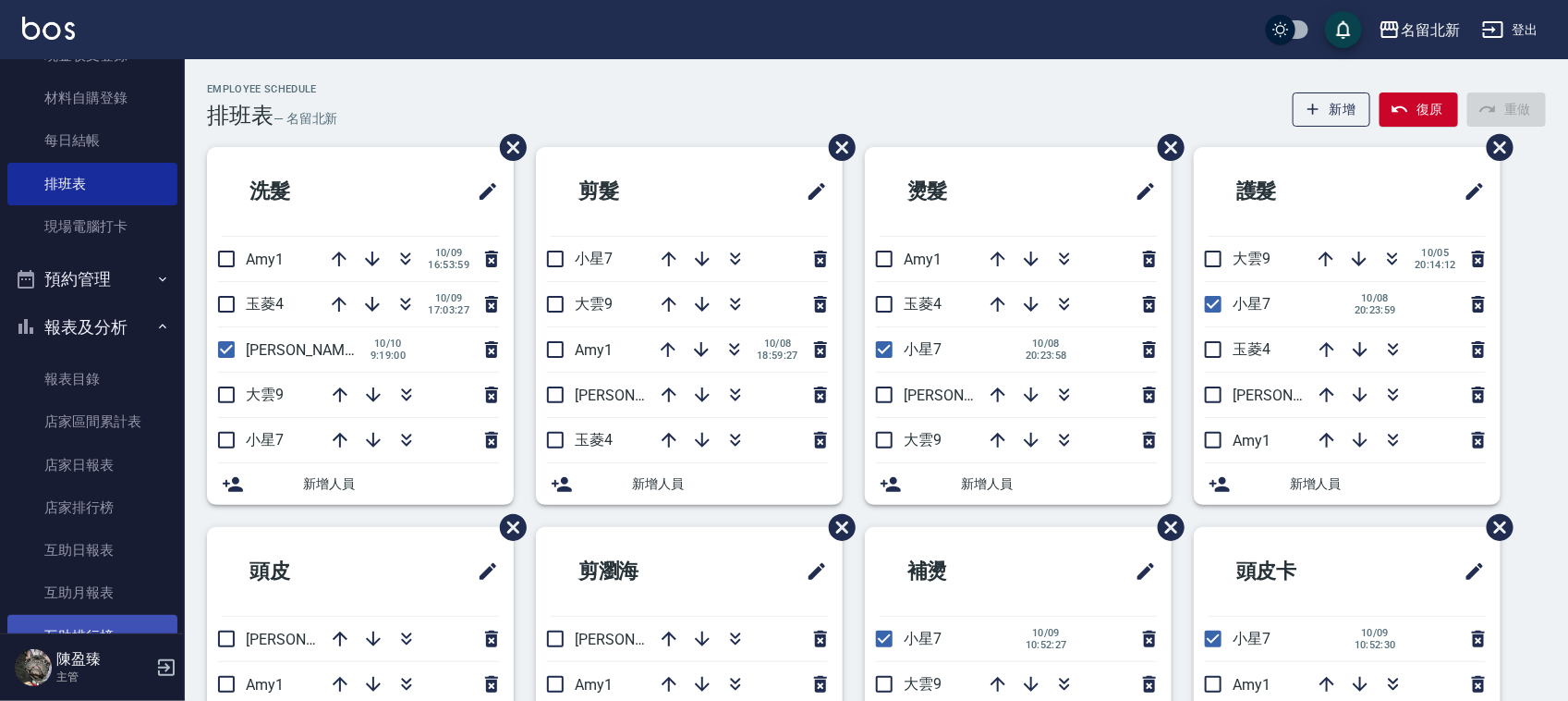
scroll to position [462, 0]
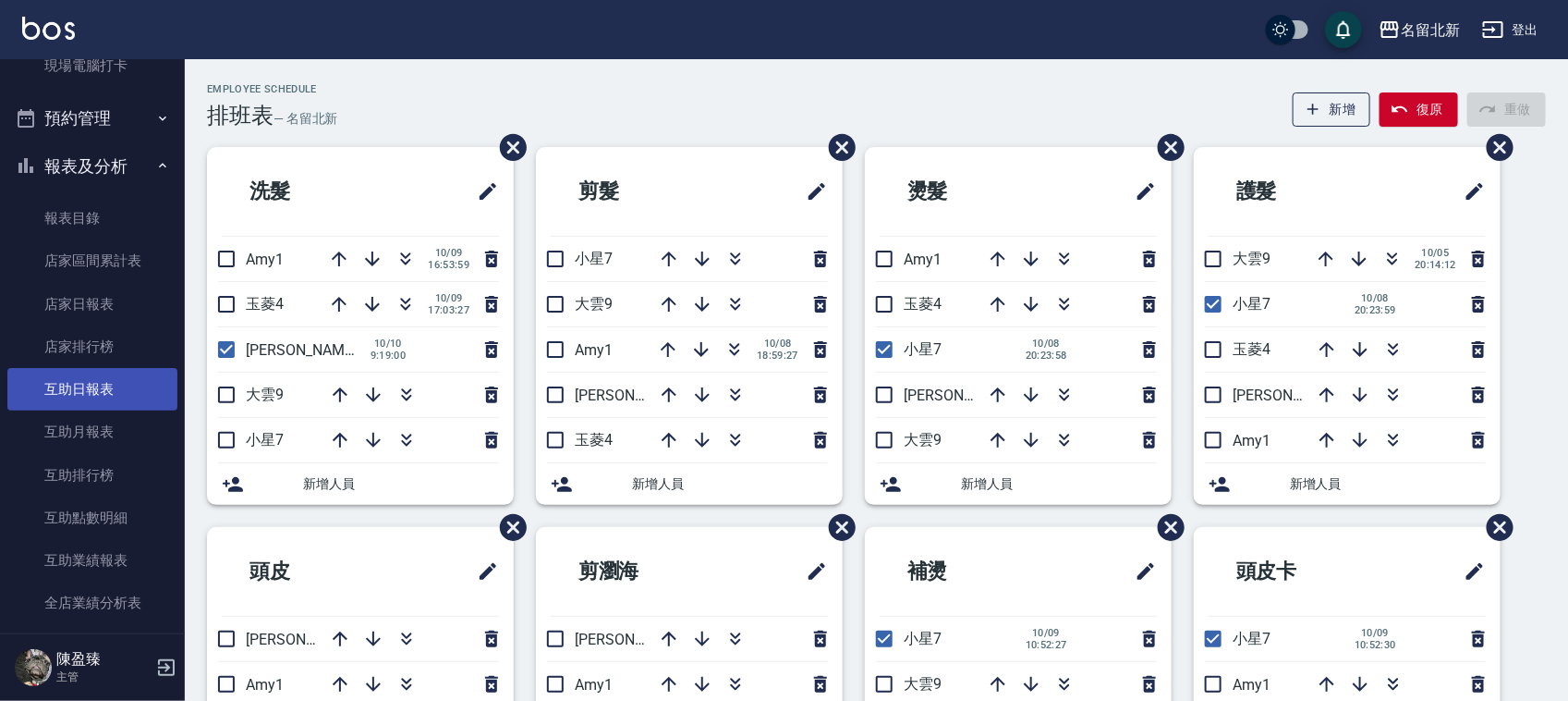
click at [107, 393] on link "互助日報表" at bounding box center [92, 389] width 170 height 43
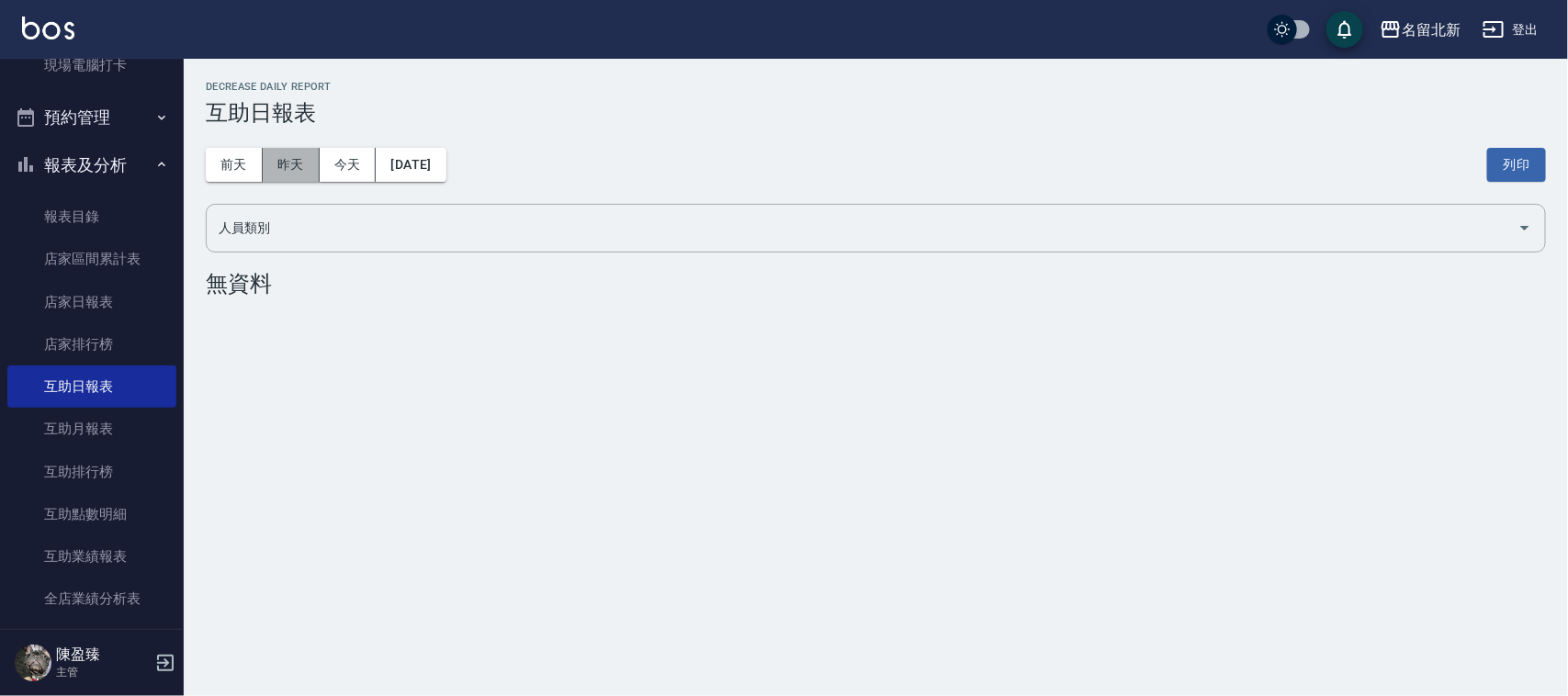
click at [290, 158] on button "昨天" at bounding box center [291, 164] width 57 height 34
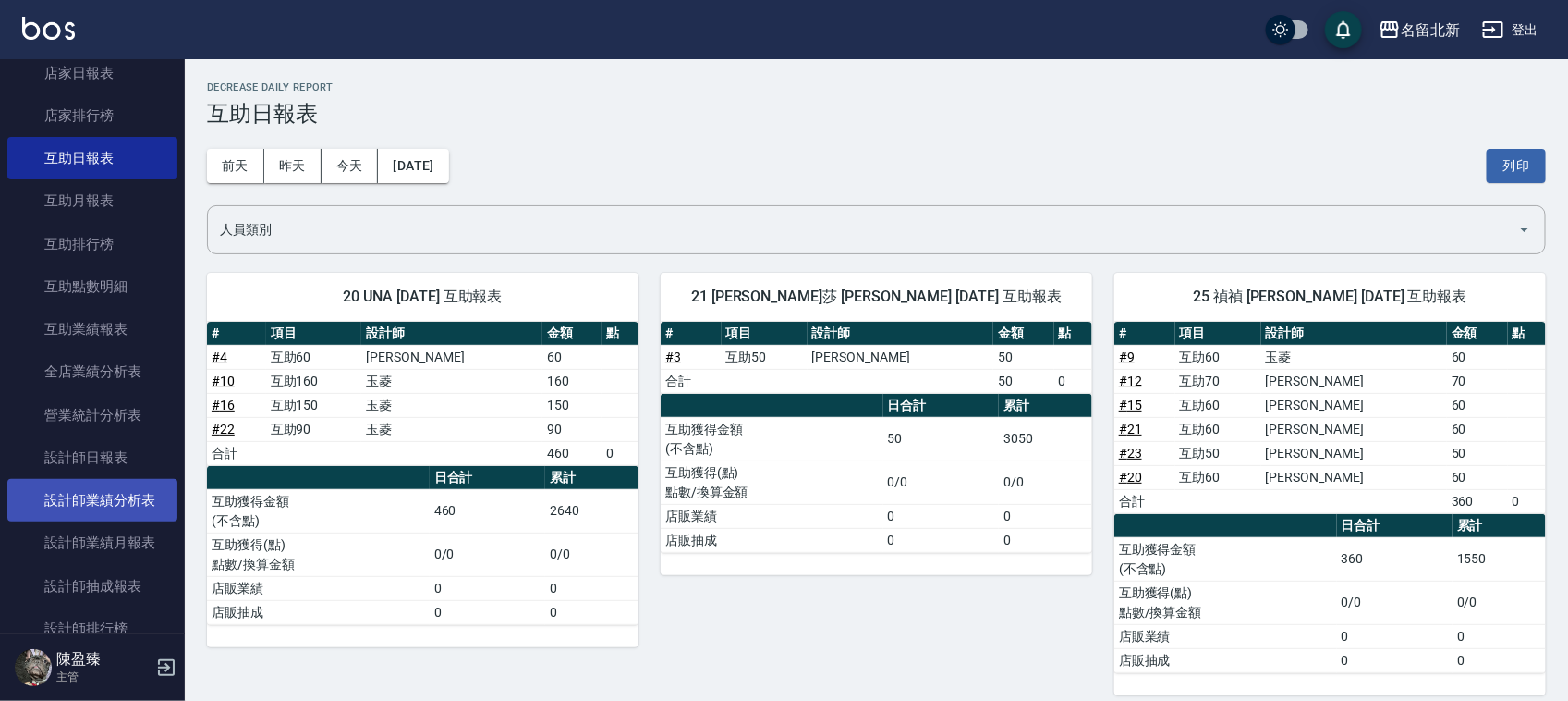
scroll to position [809, 0]
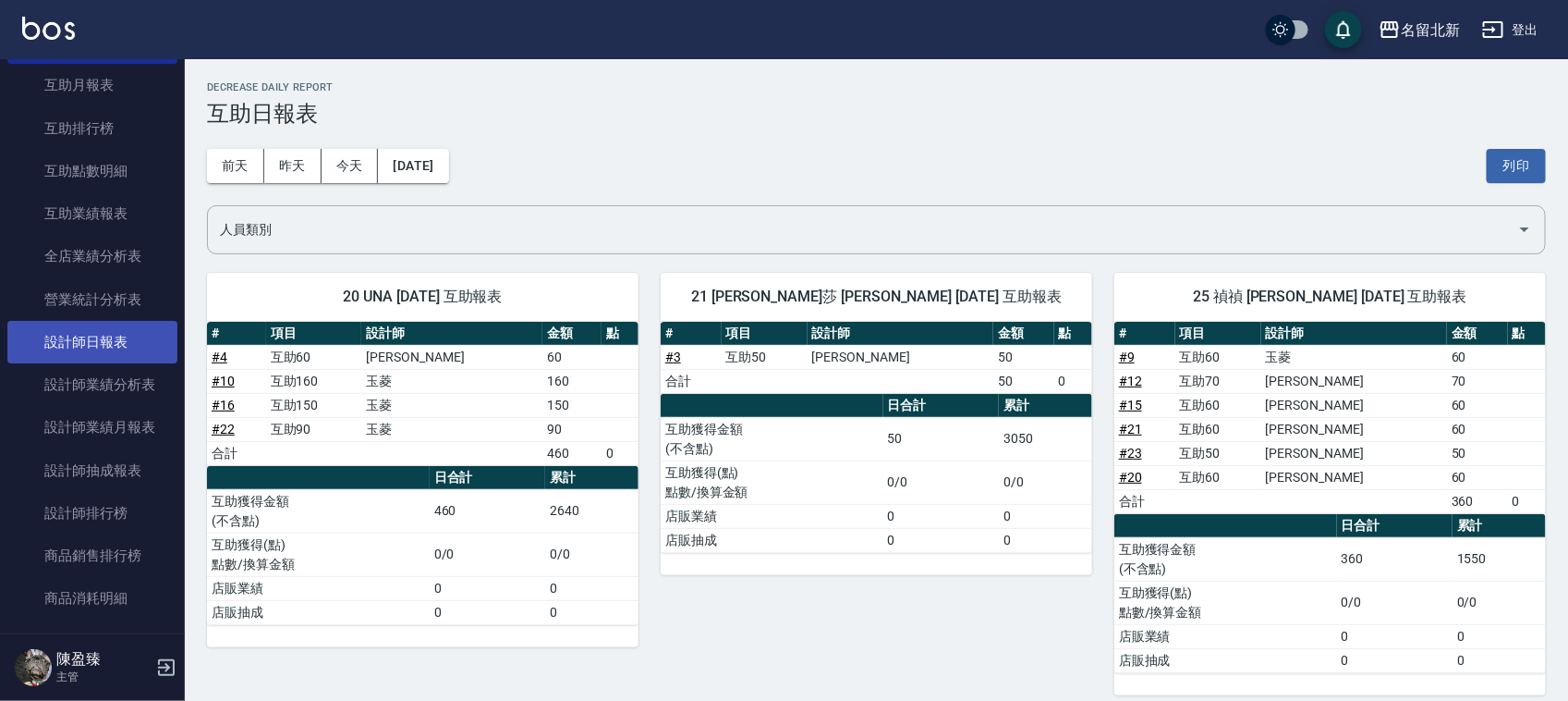
click at [137, 352] on link "設計師日報表" at bounding box center [92, 342] width 170 height 43
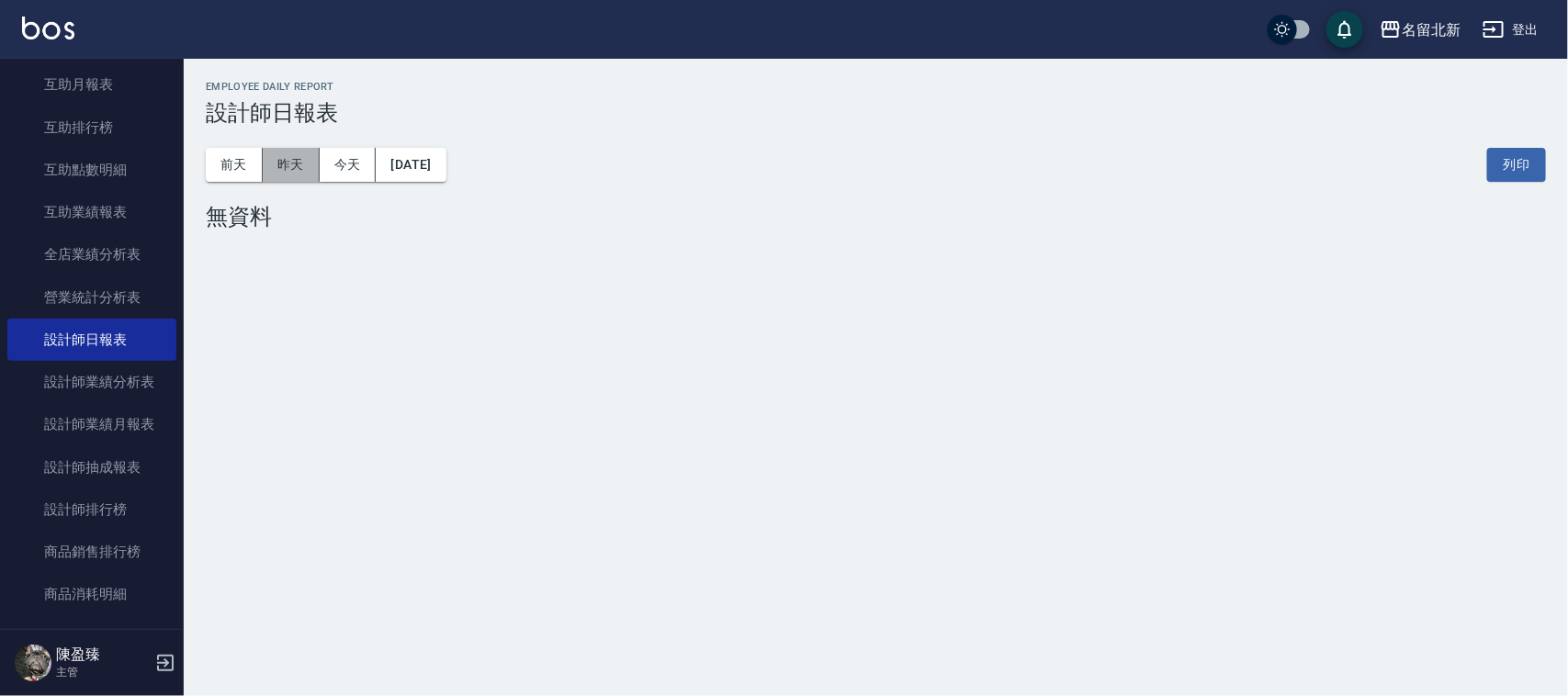
click at [281, 175] on button "昨天" at bounding box center [291, 164] width 57 height 34
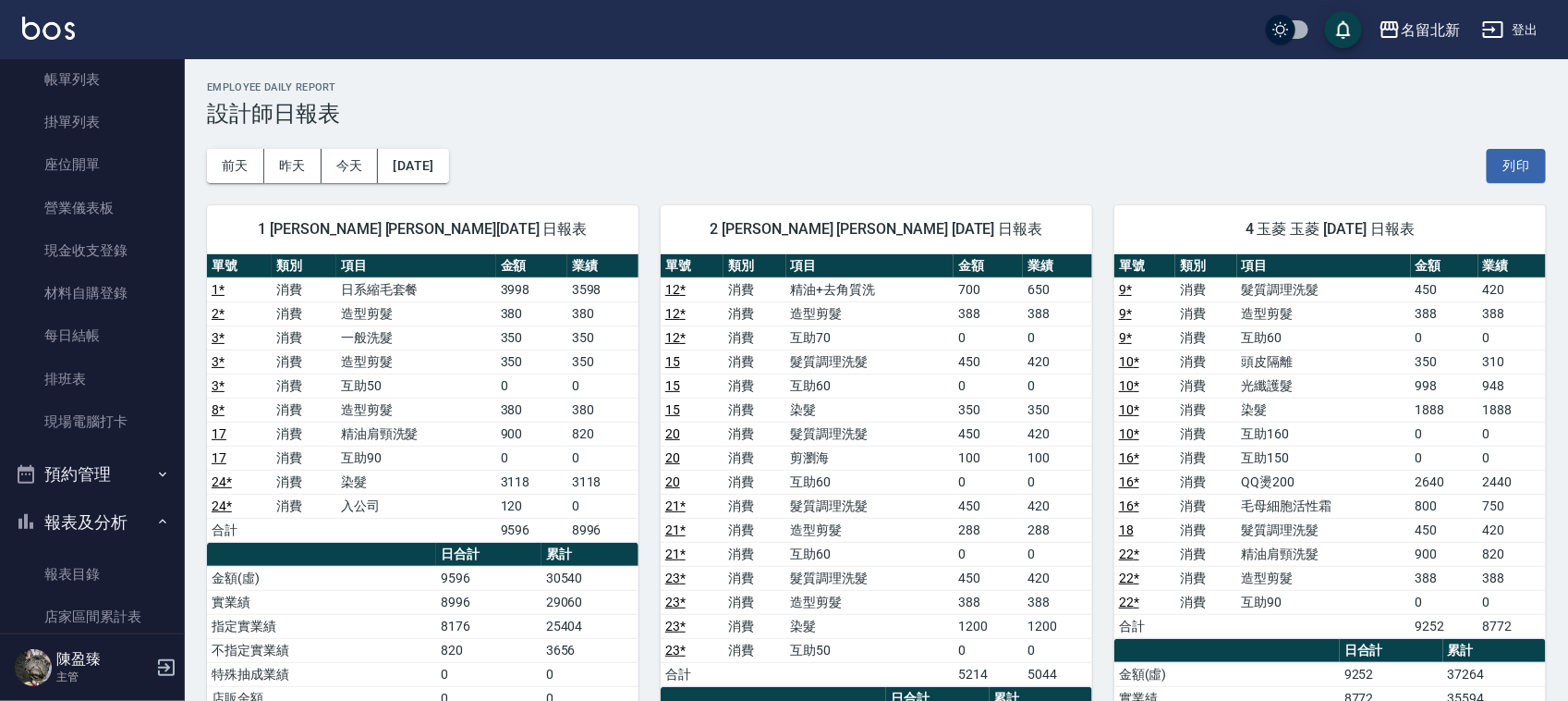
scroll to position [163, 0]
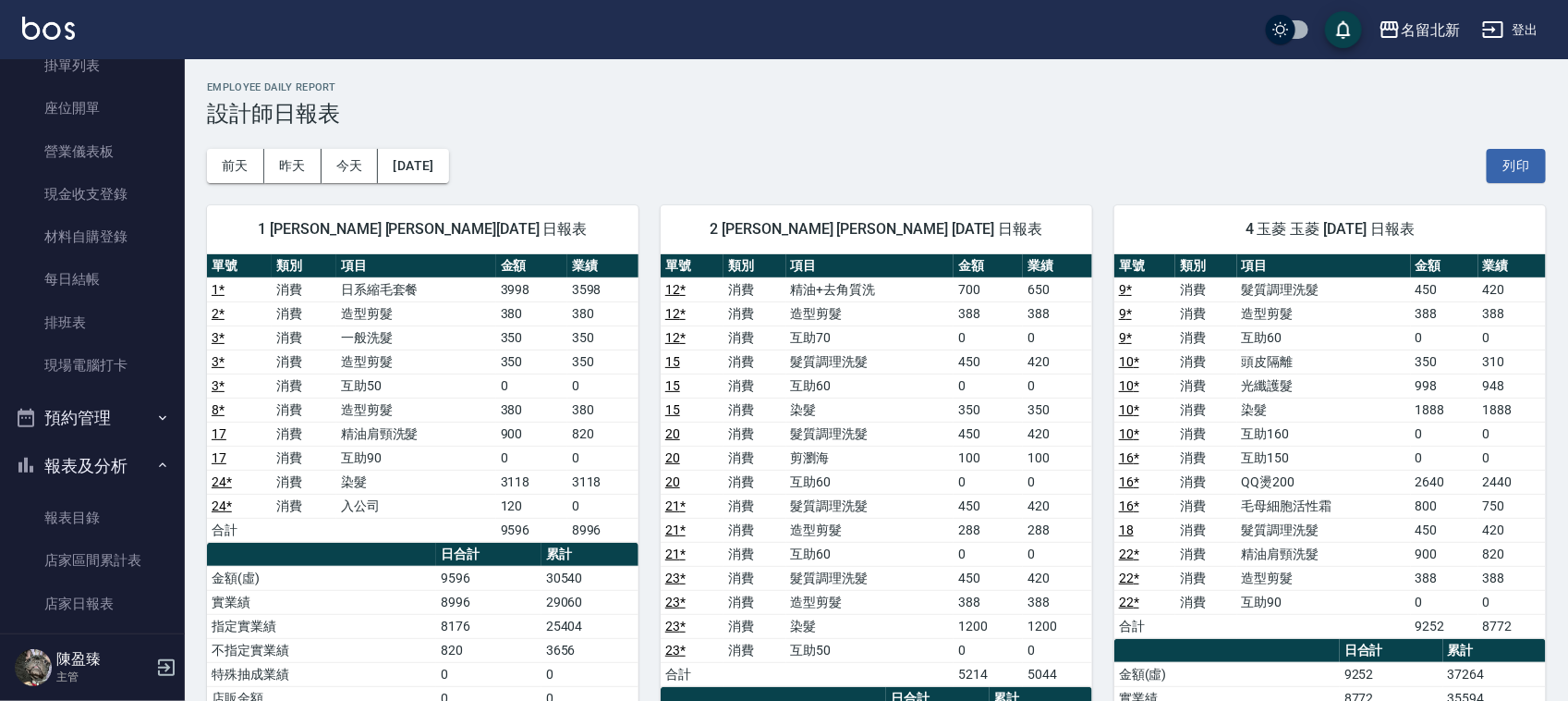
click at [106, 468] on button "報表及分析" at bounding box center [92, 465] width 170 height 48
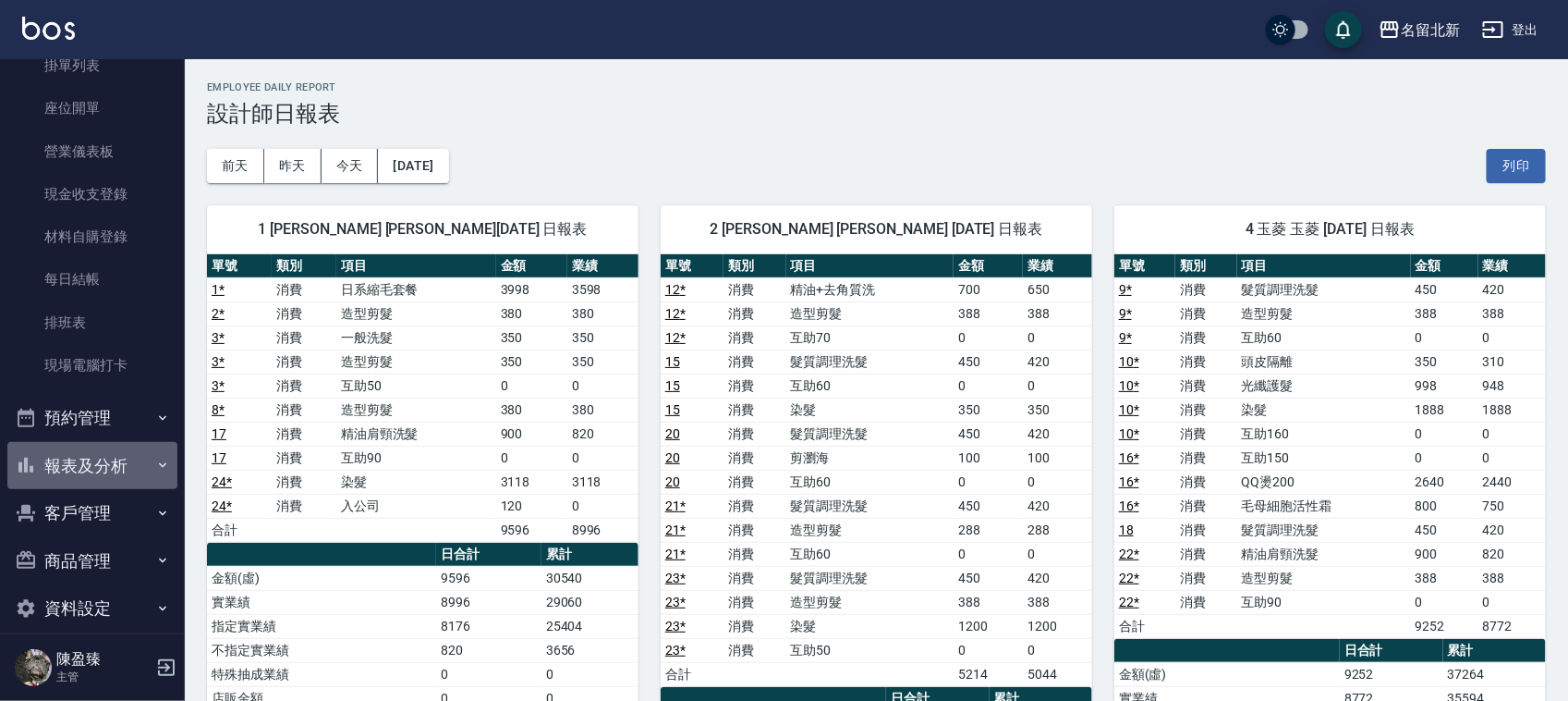
click at [106, 468] on button "報表及分析" at bounding box center [92, 465] width 170 height 48
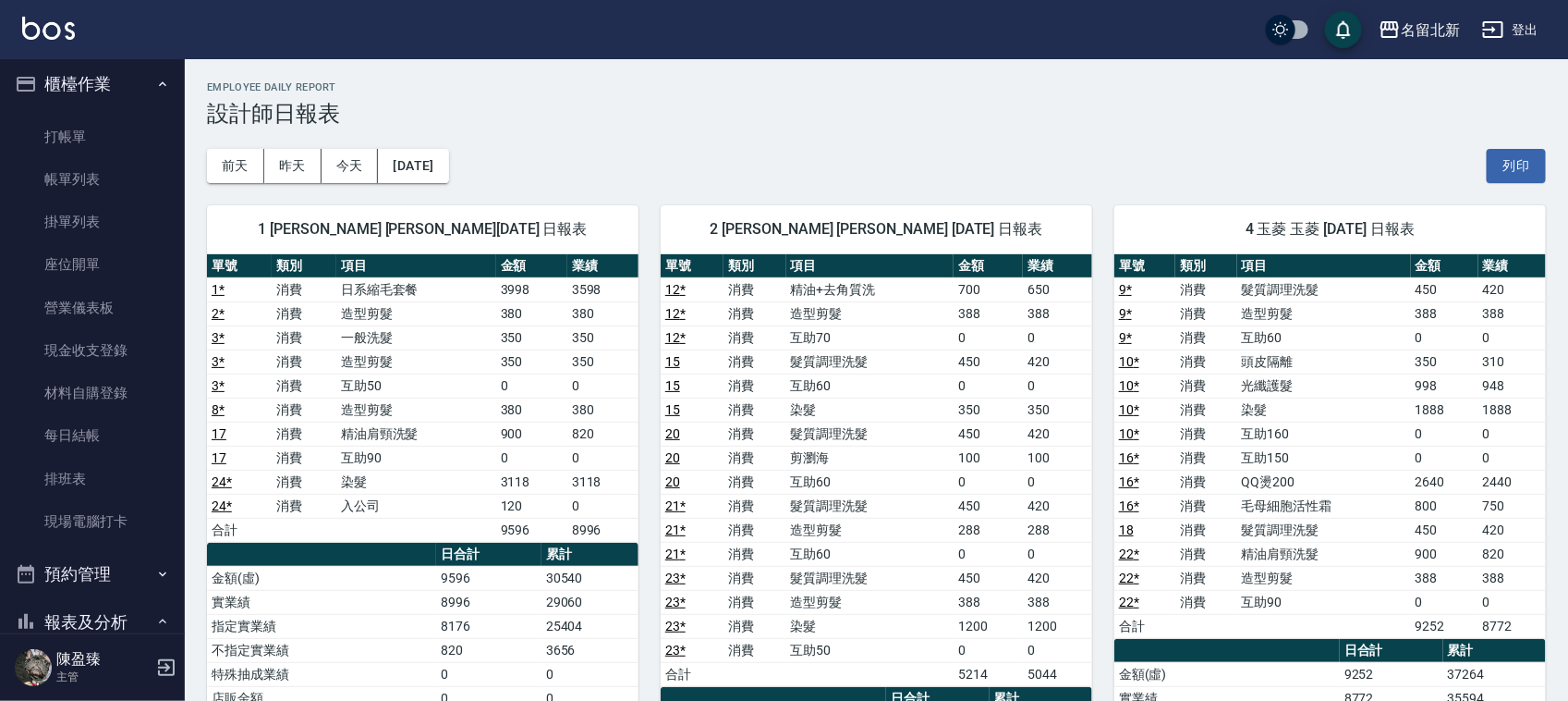
scroll to position [0, 0]
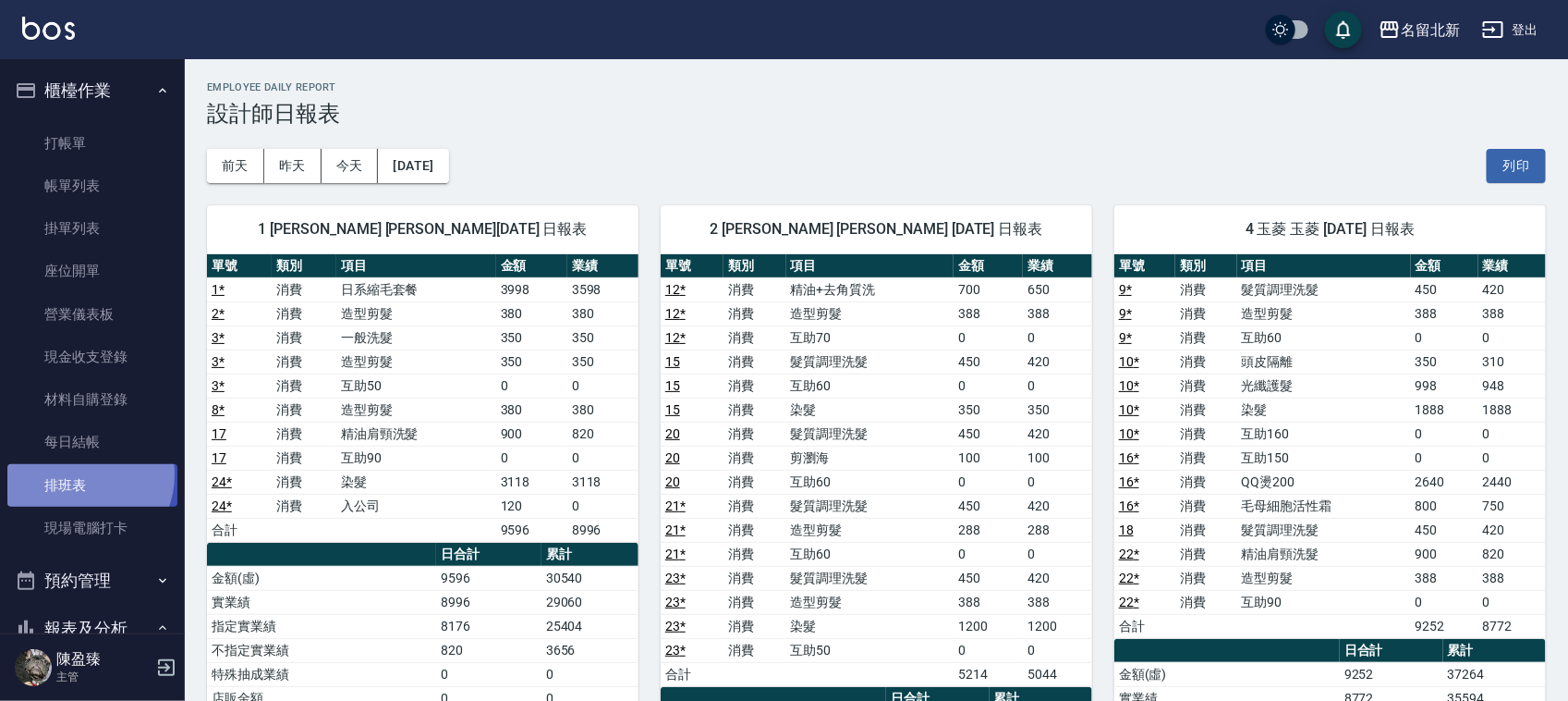
click at [82, 476] on link "排班表" at bounding box center [92, 486] width 170 height 43
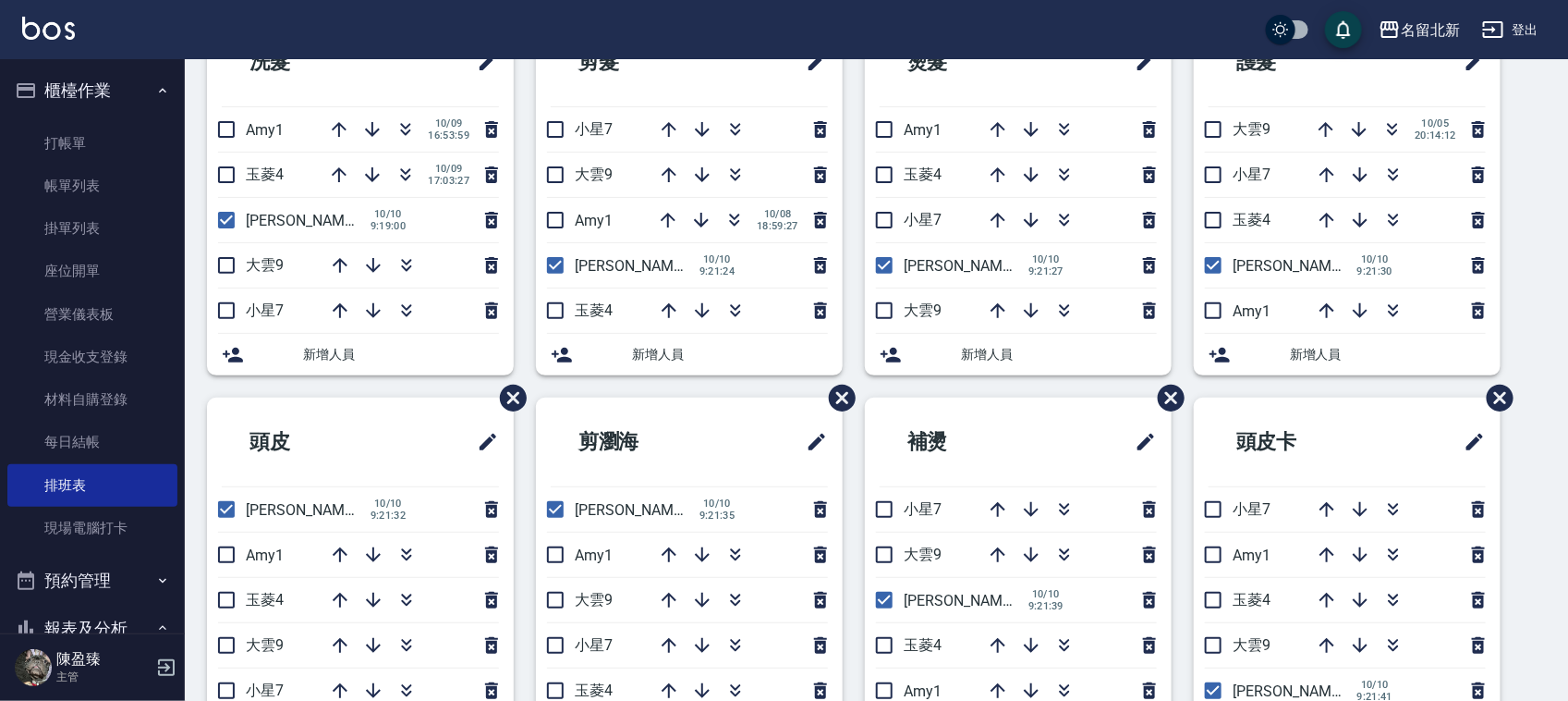
scroll to position [51, 0]
